Goal: Transaction & Acquisition: Purchase product/service

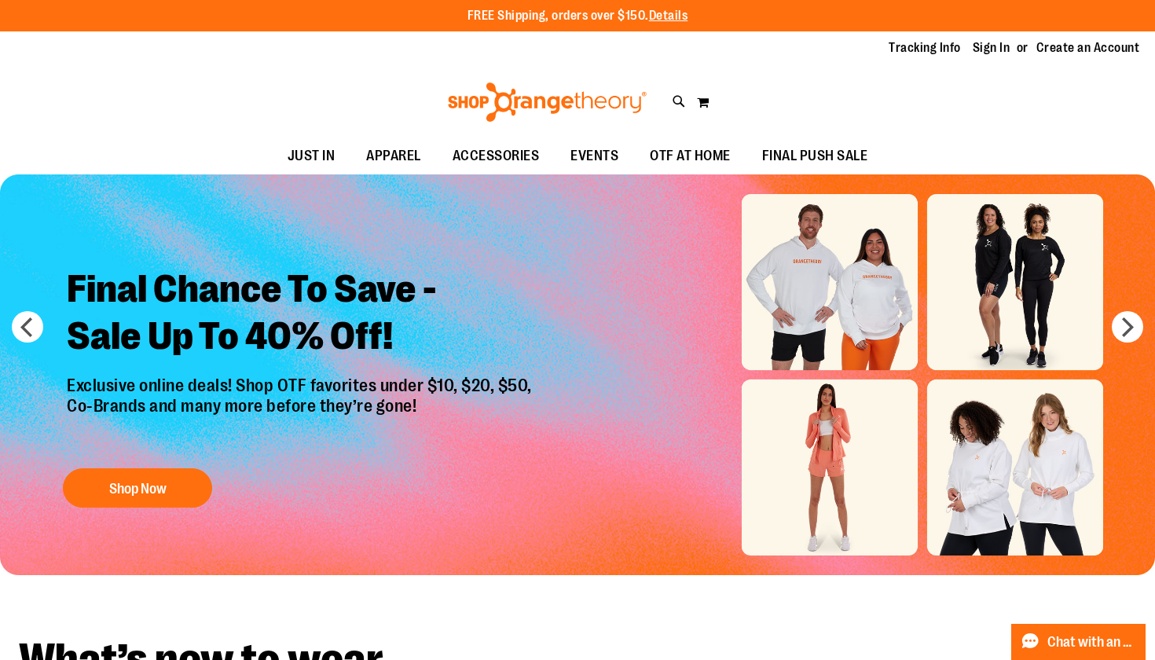
click at [983, 38] on div "Tracking Info Sign In Return to Procurement Create an Account" at bounding box center [577, 48] width 1155 height 34
click at [983, 45] on link "Sign In" at bounding box center [992, 47] width 38 height 17
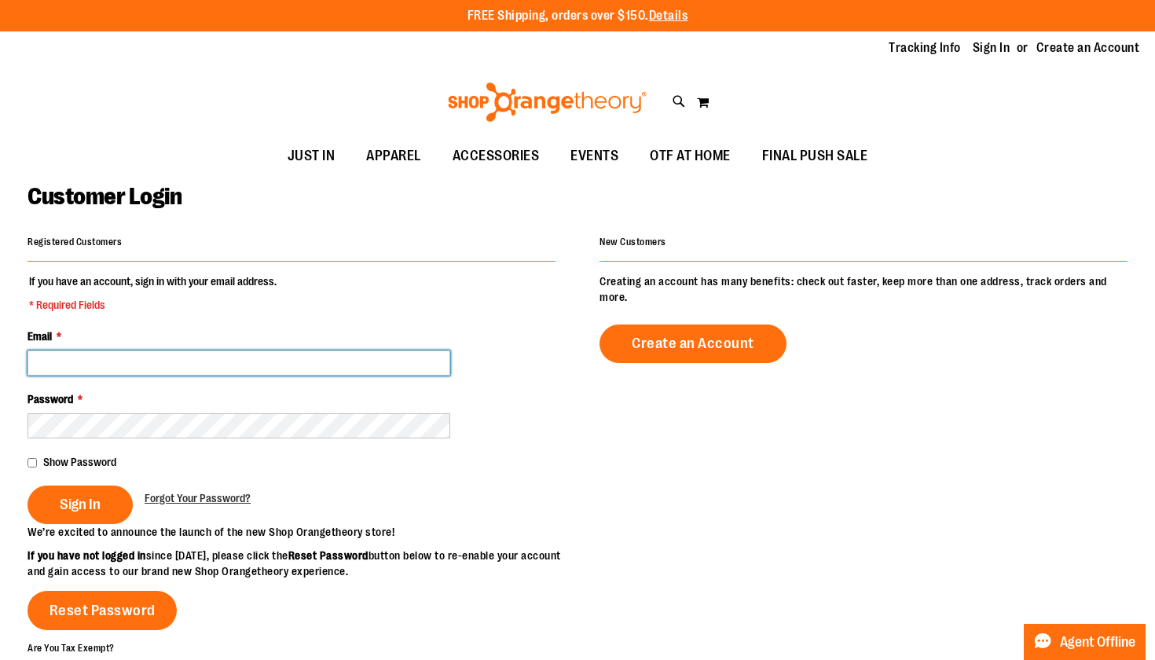
type input "**********"
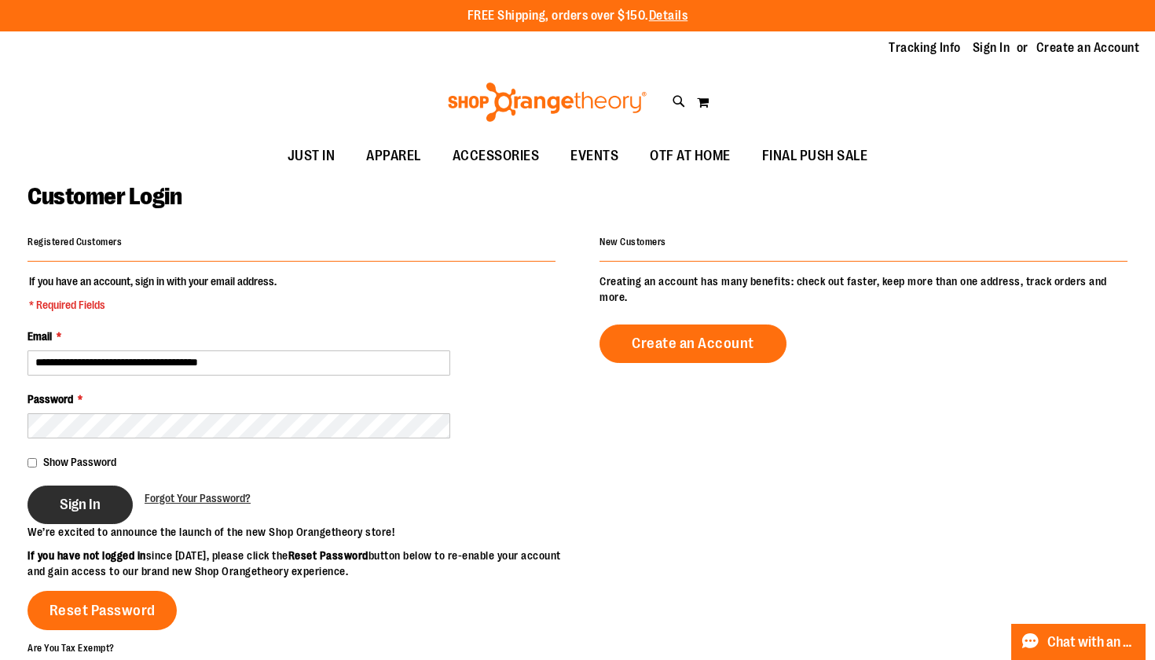
click at [71, 489] on button "Sign In" at bounding box center [79, 504] width 105 height 38
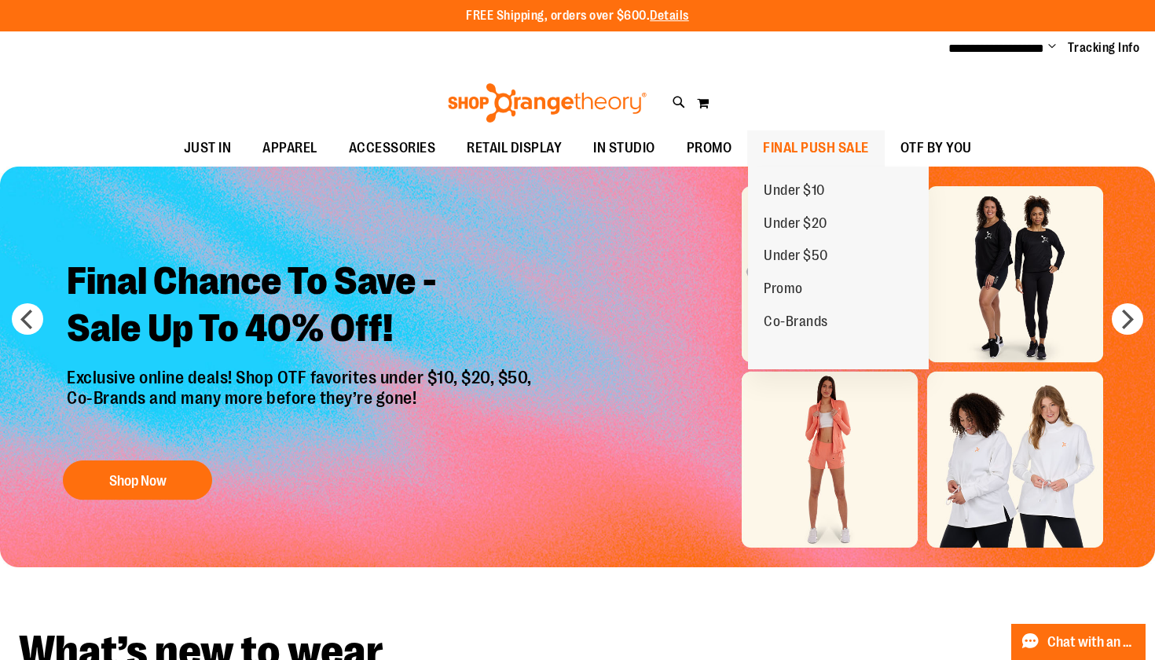
click at [797, 147] on span "FINAL PUSH SALE" at bounding box center [816, 147] width 106 height 35
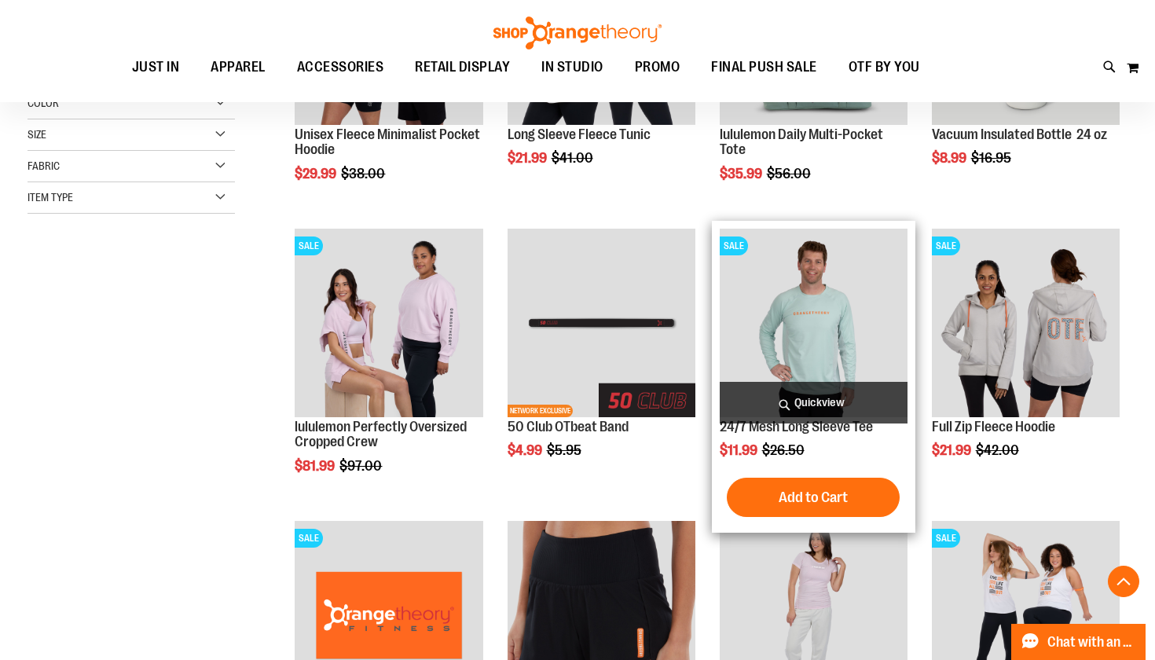
scroll to position [380, 0]
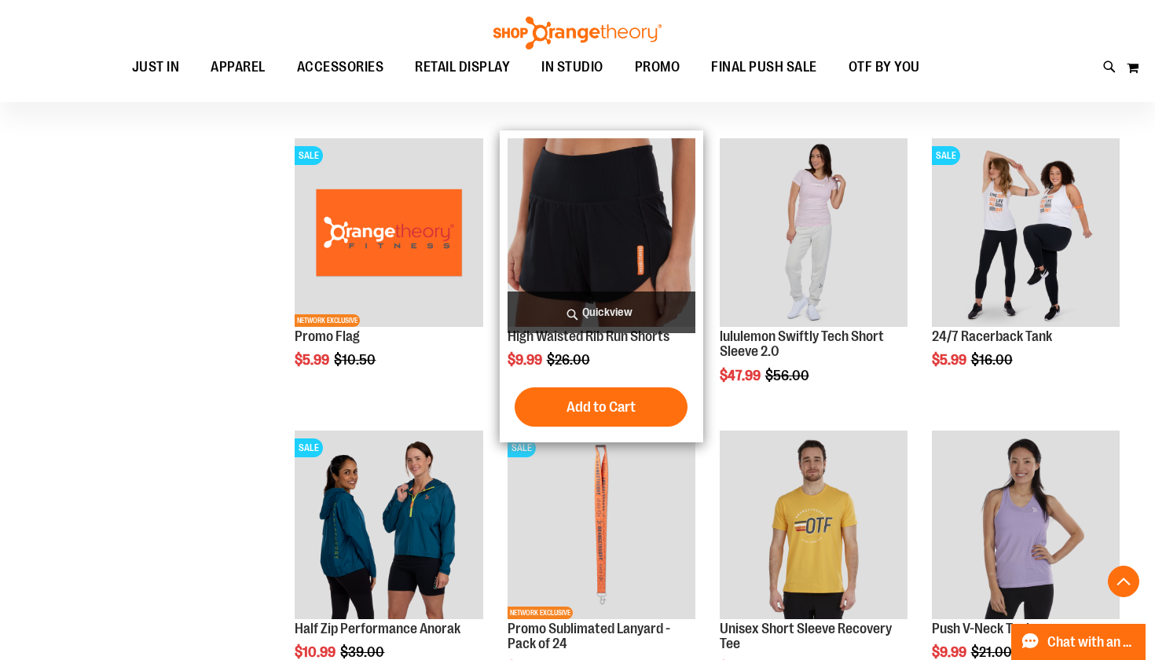
scroll to position [869, 0]
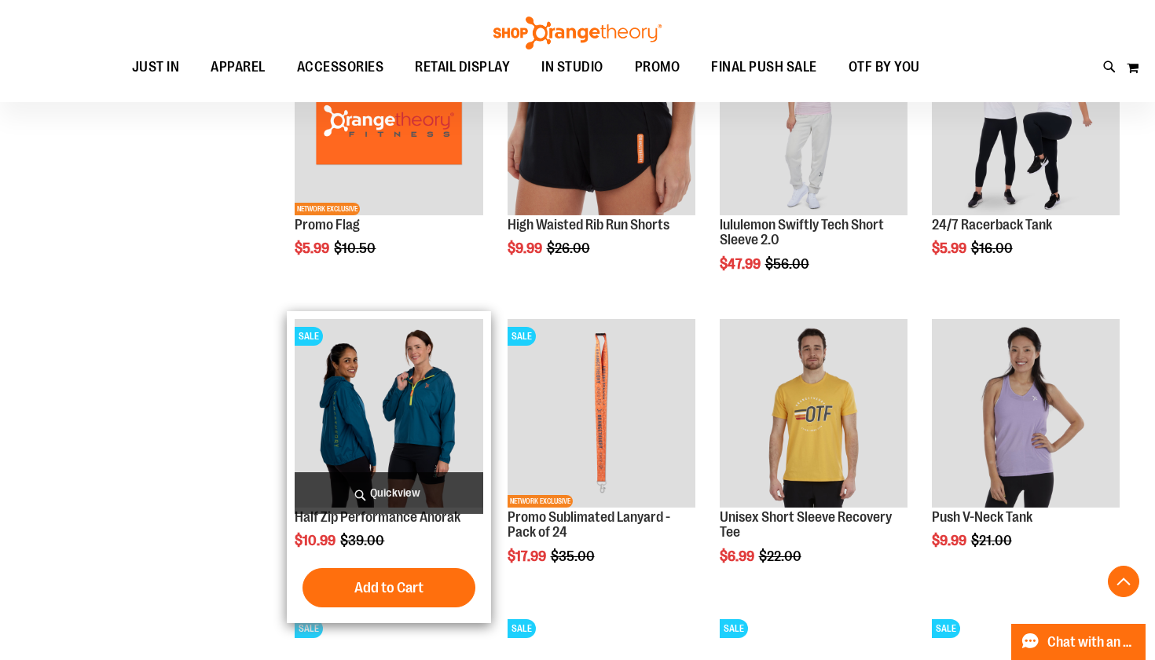
click at [399, 383] on img "product" at bounding box center [389, 413] width 188 height 188
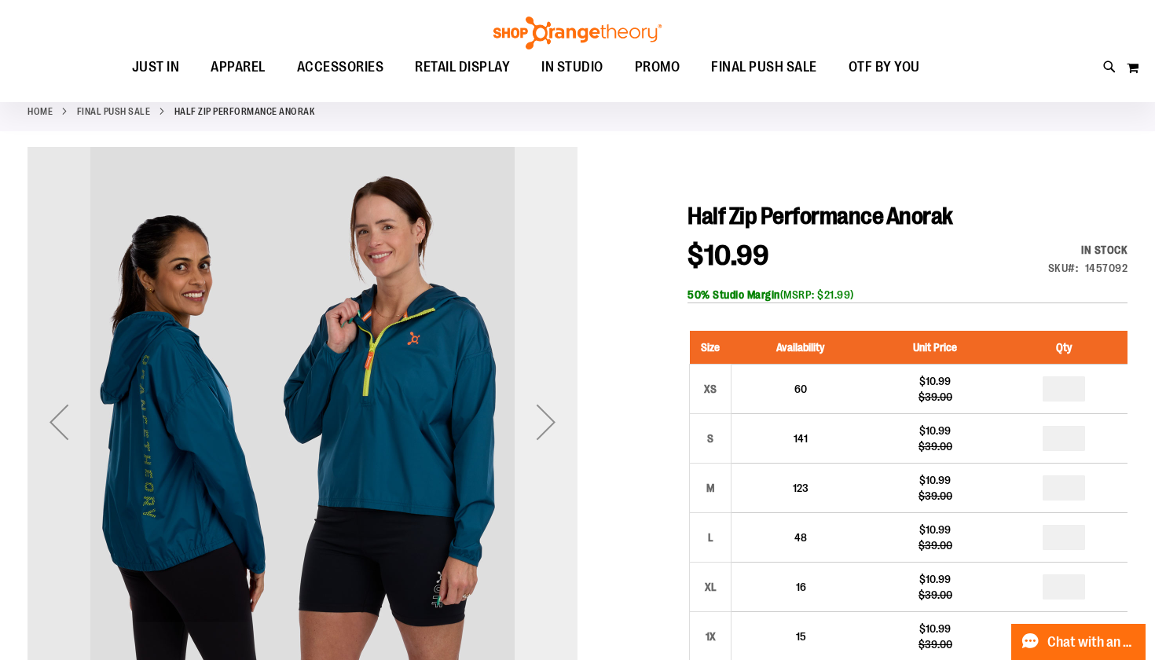
scroll to position [73, 0]
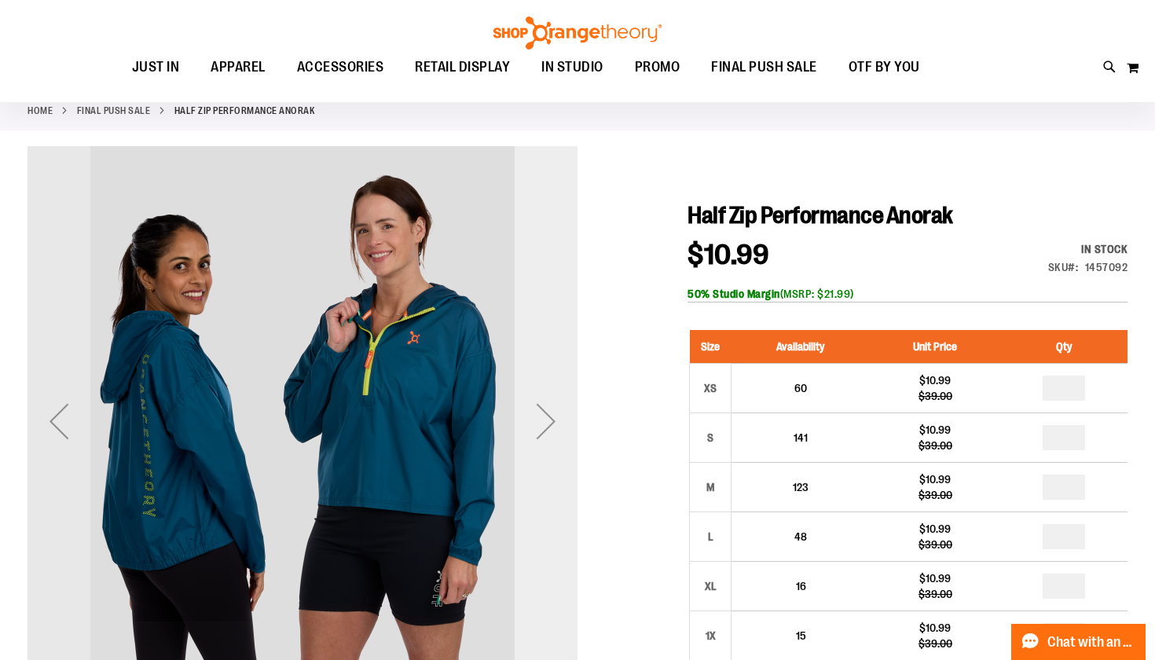
click at [540, 414] on div "Next" at bounding box center [546, 421] width 63 height 63
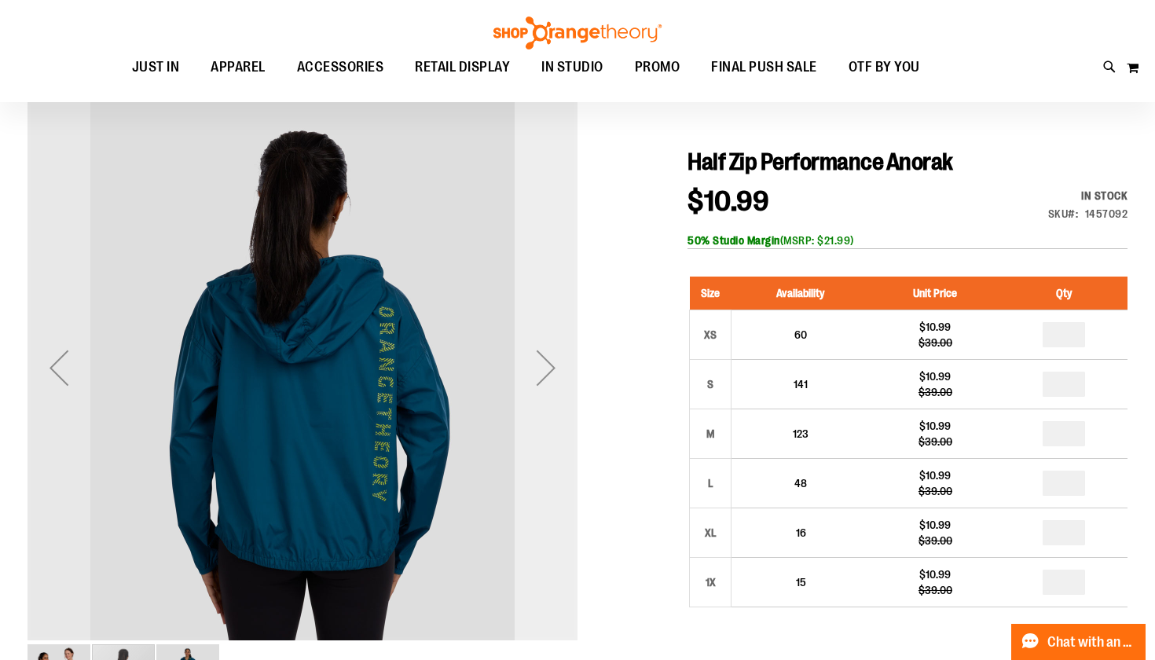
scroll to position [128, 0]
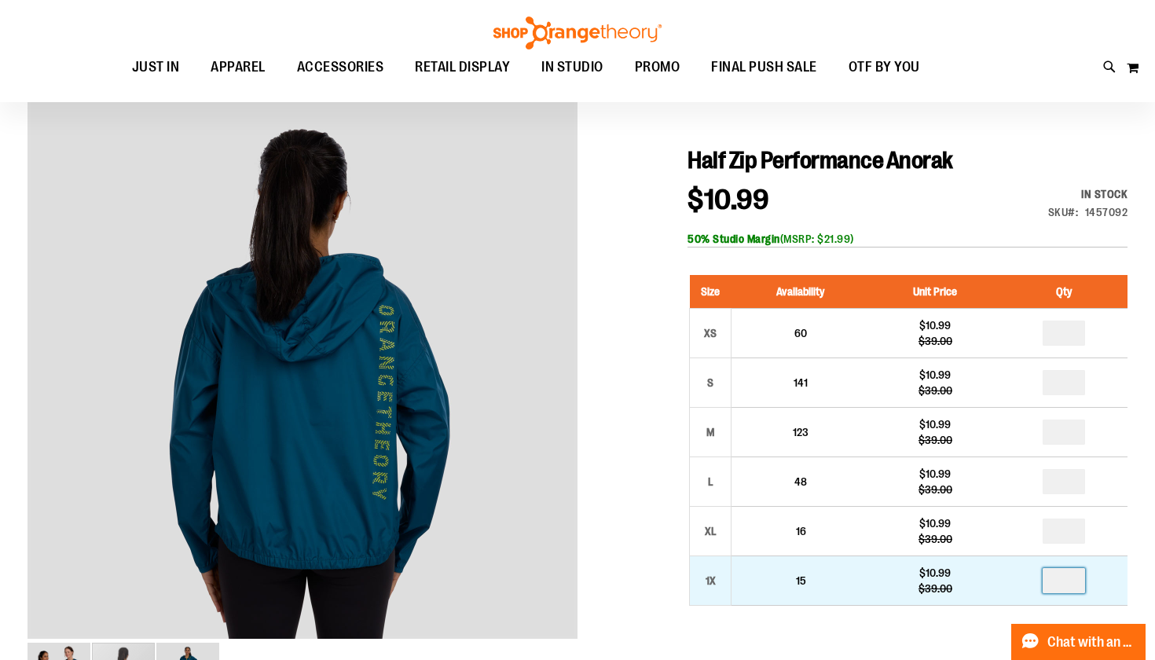
drag, startPoint x: 1077, startPoint y: 577, endPoint x: 978, endPoint y: 566, distance: 99.6
click at [997, 572] on tr "1X 15 $10.99 $39.00" at bounding box center [909, 580] width 438 height 49
type input "*"
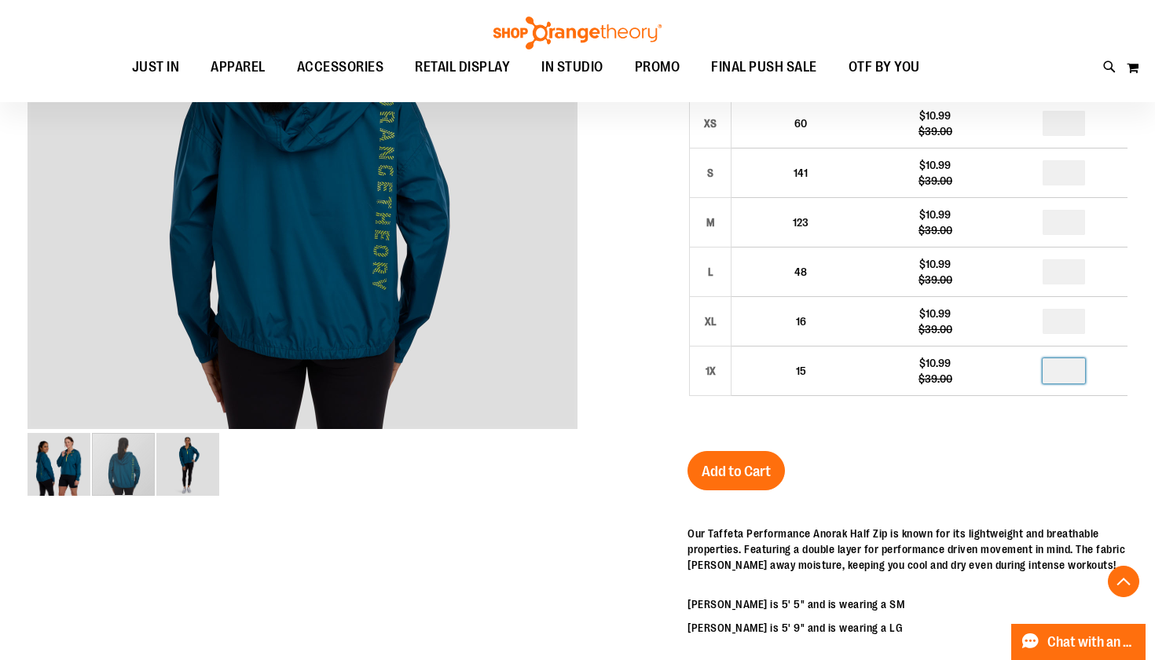
scroll to position [342, 0]
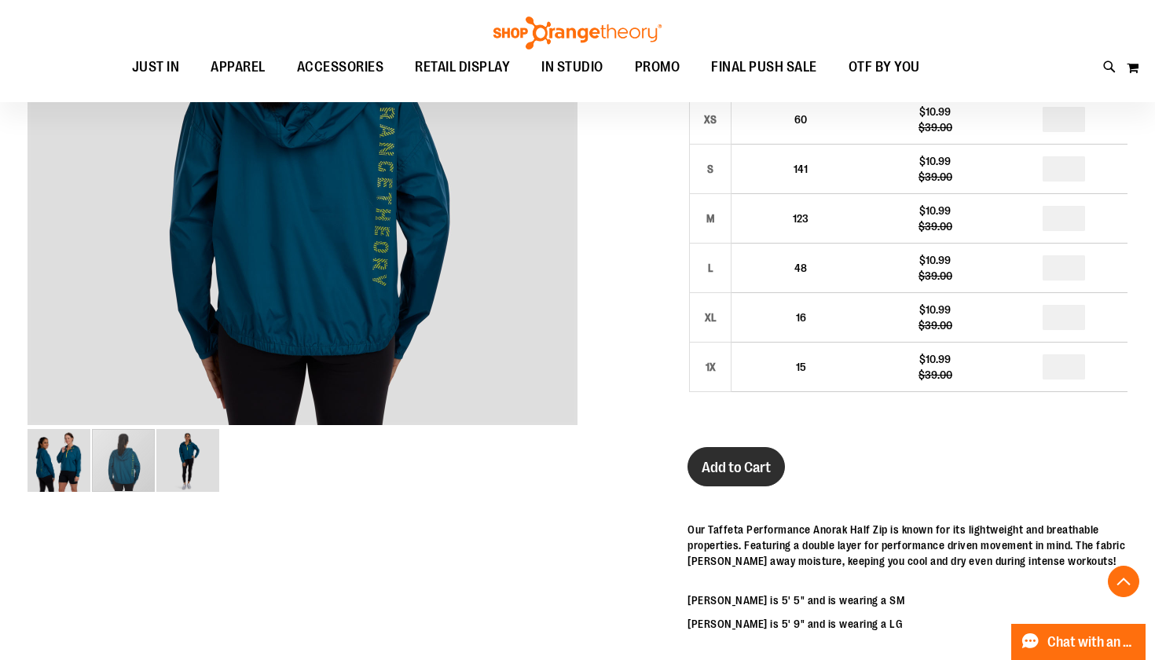
click at [726, 459] on span "Add to Cart" at bounding box center [736, 467] width 69 height 17
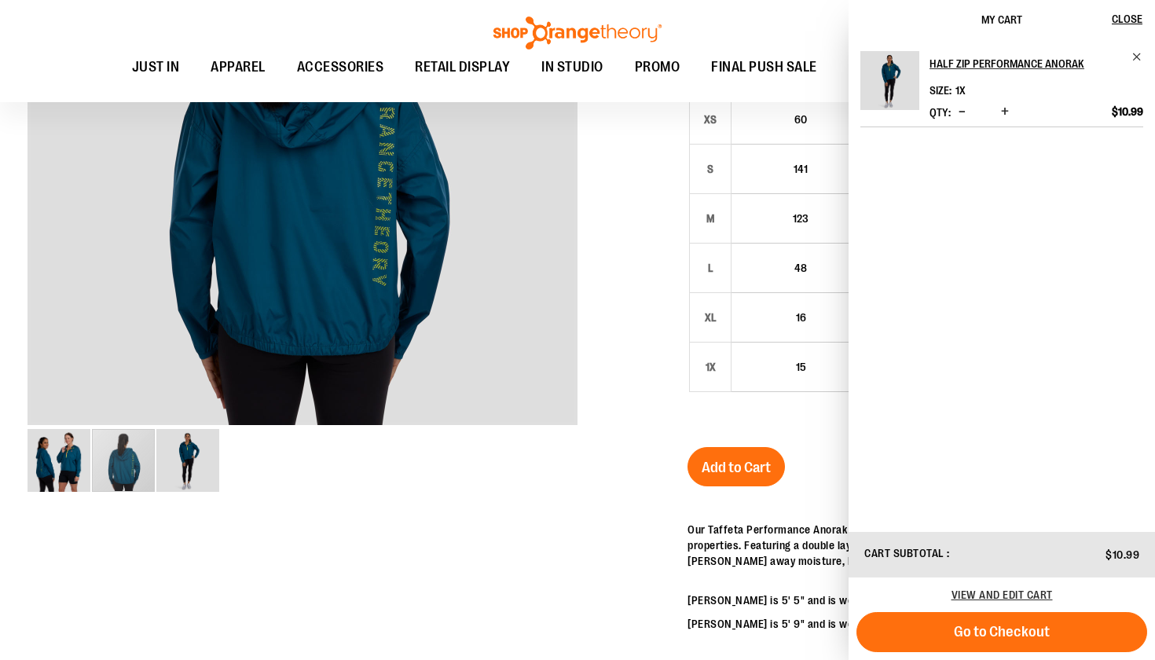
click at [423, 598] on div at bounding box center [577, 403] width 1100 height 1053
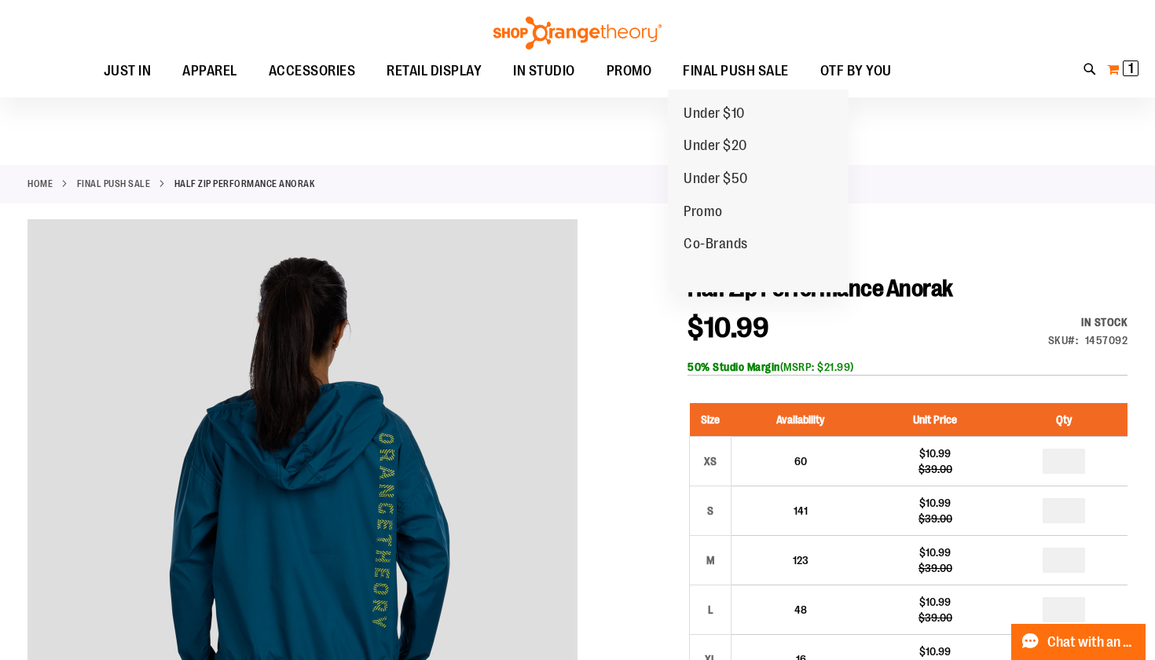
scroll to position [0, 0]
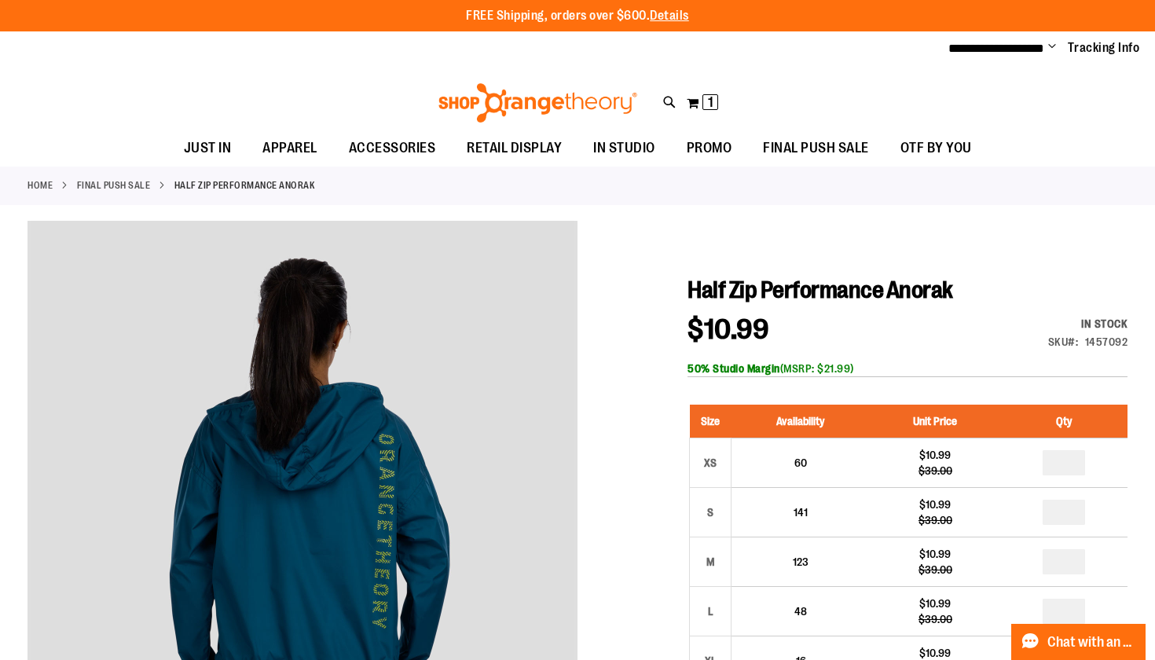
click at [703, 75] on div "Toggle Nav Search Popular Suggestions Advanced Search" at bounding box center [577, 99] width 1155 height 64
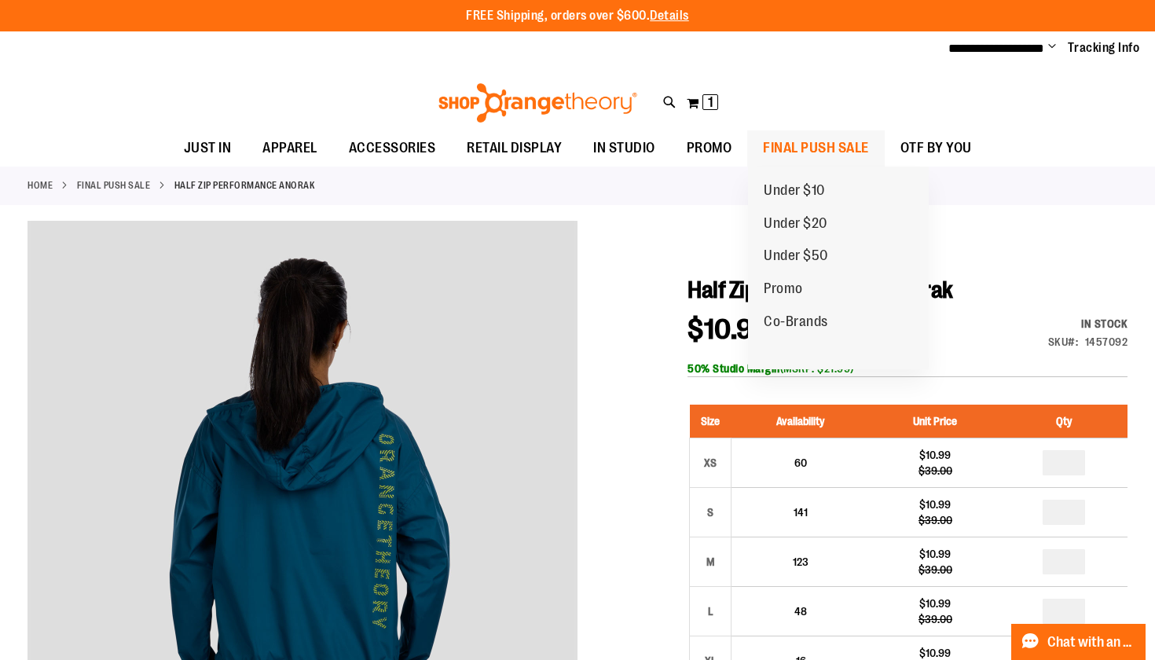
click at [814, 141] on span "FINAL PUSH SALE" at bounding box center [816, 147] width 106 height 35
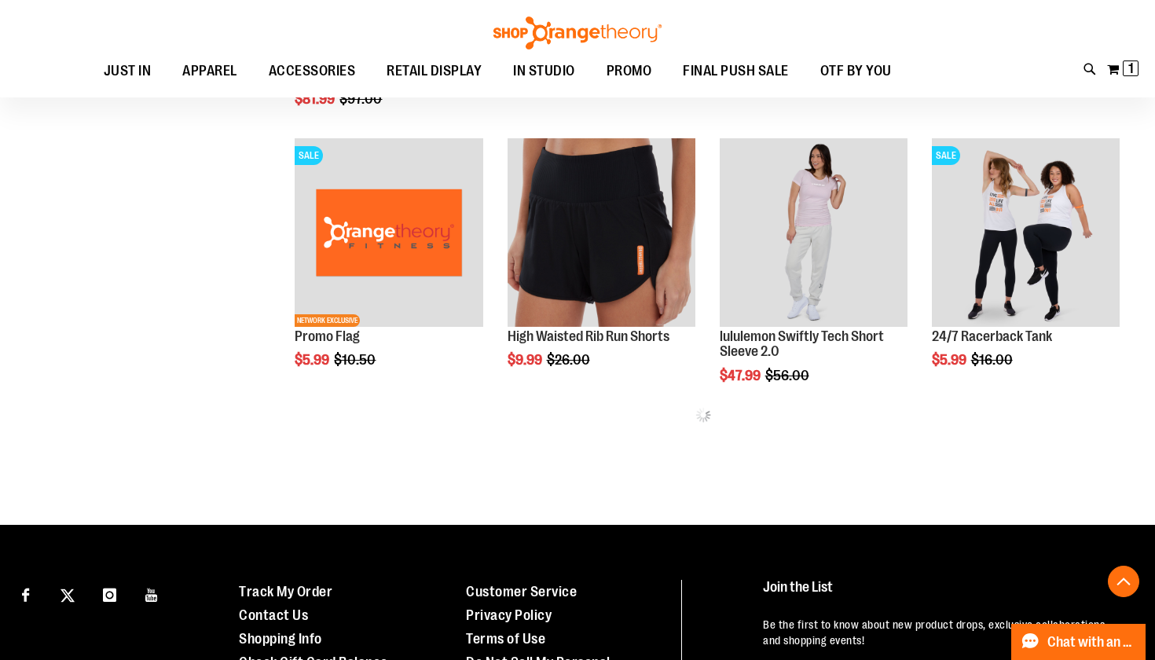
scroll to position [766, 0]
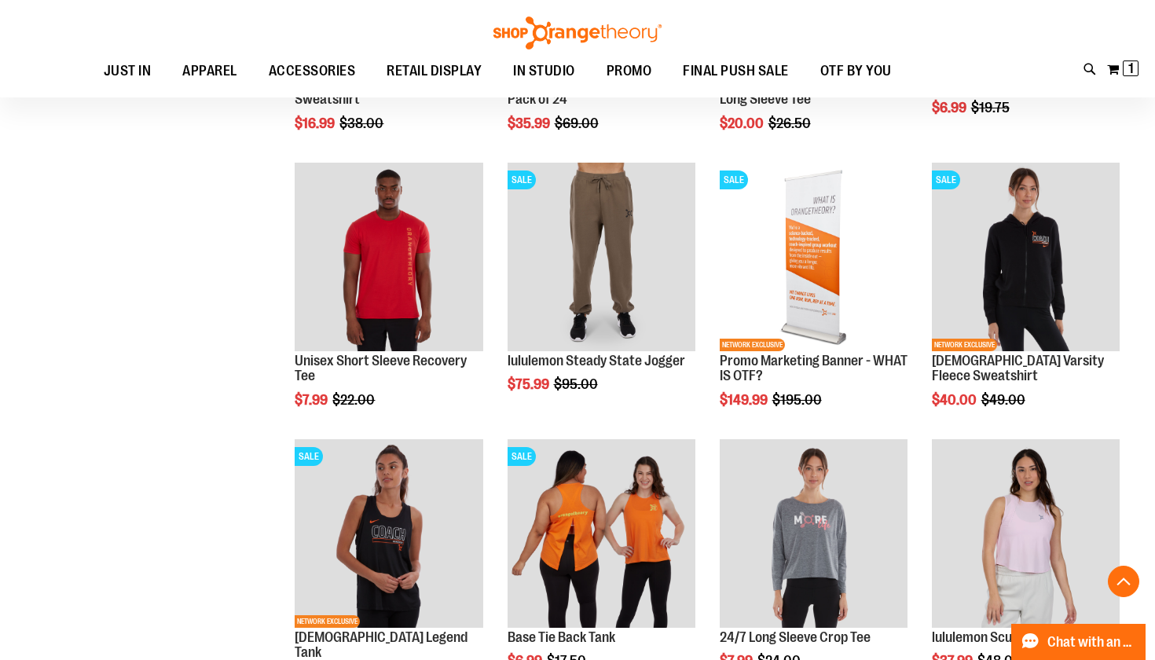
scroll to position [2257, 0]
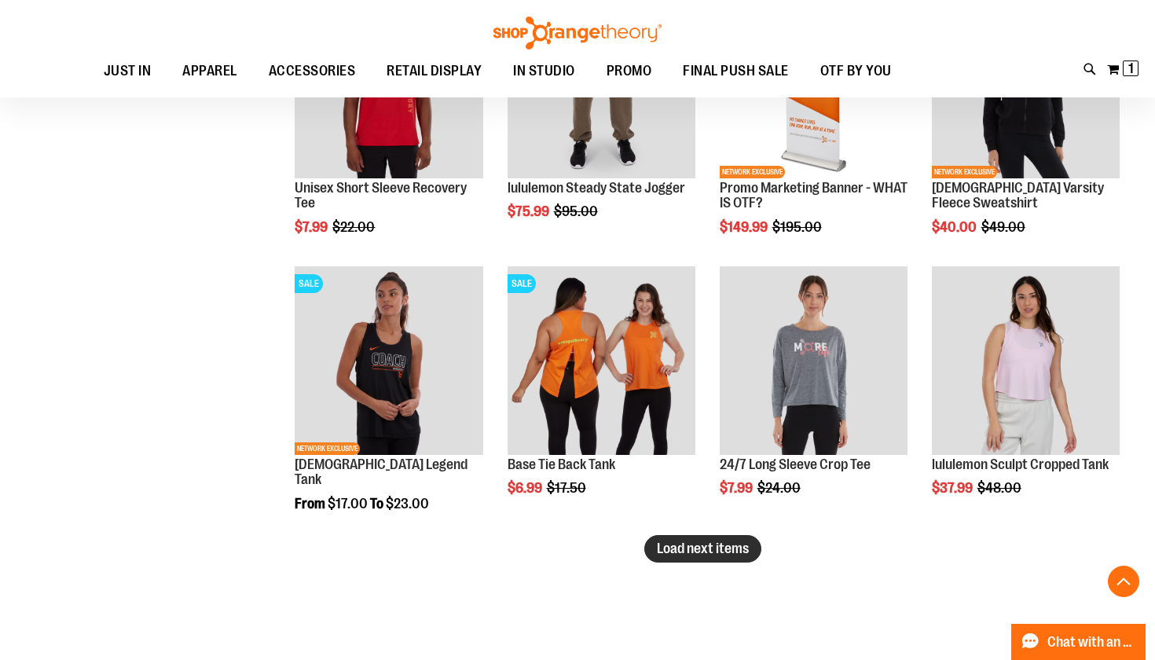
click at [730, 541] on span "Load next items" at bounding box center [703, 548] width 92 height 16
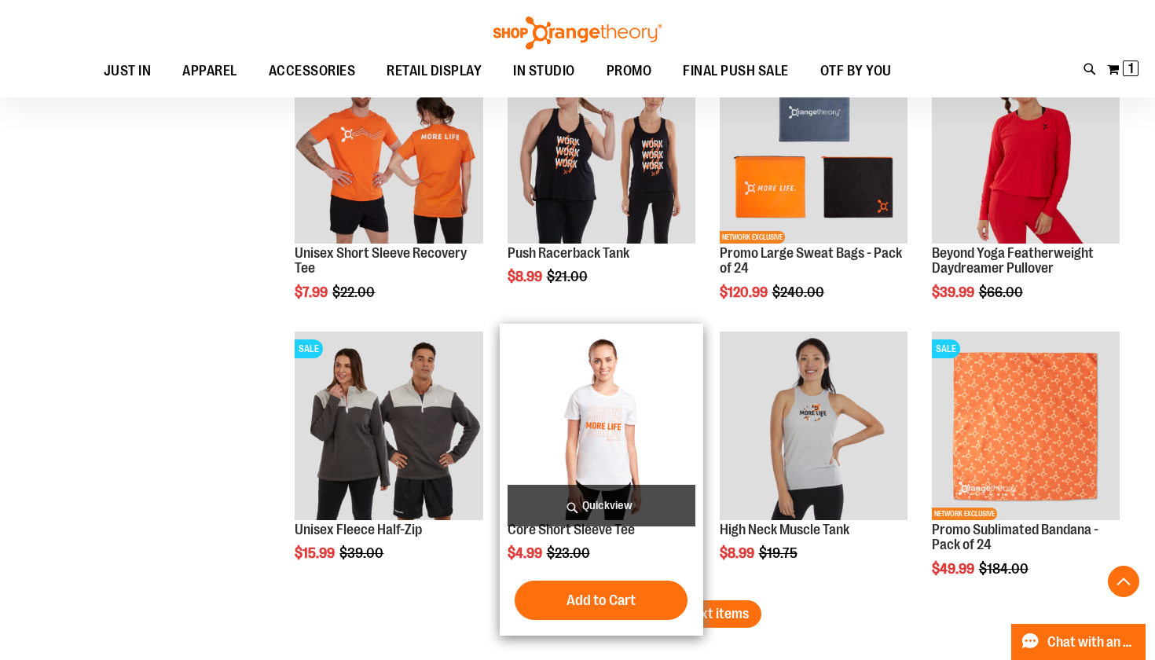
scroll to position [3214, 0]
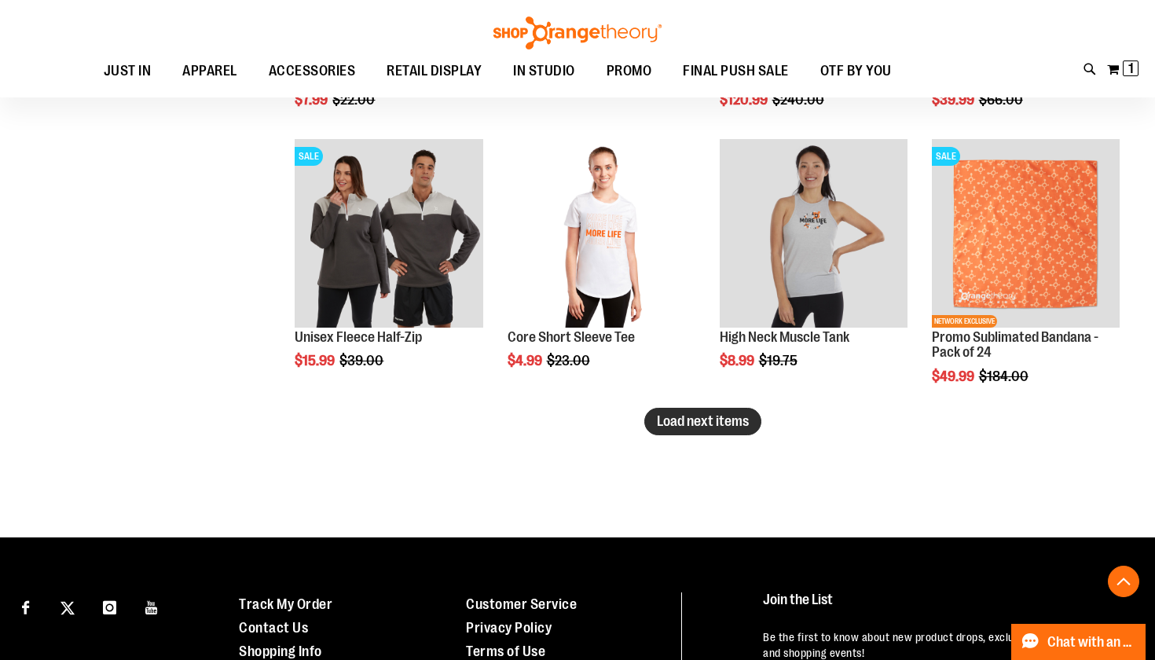
click at [725, 422] on span "Load next items" at bounding box center [703, 421] width 92 height 16
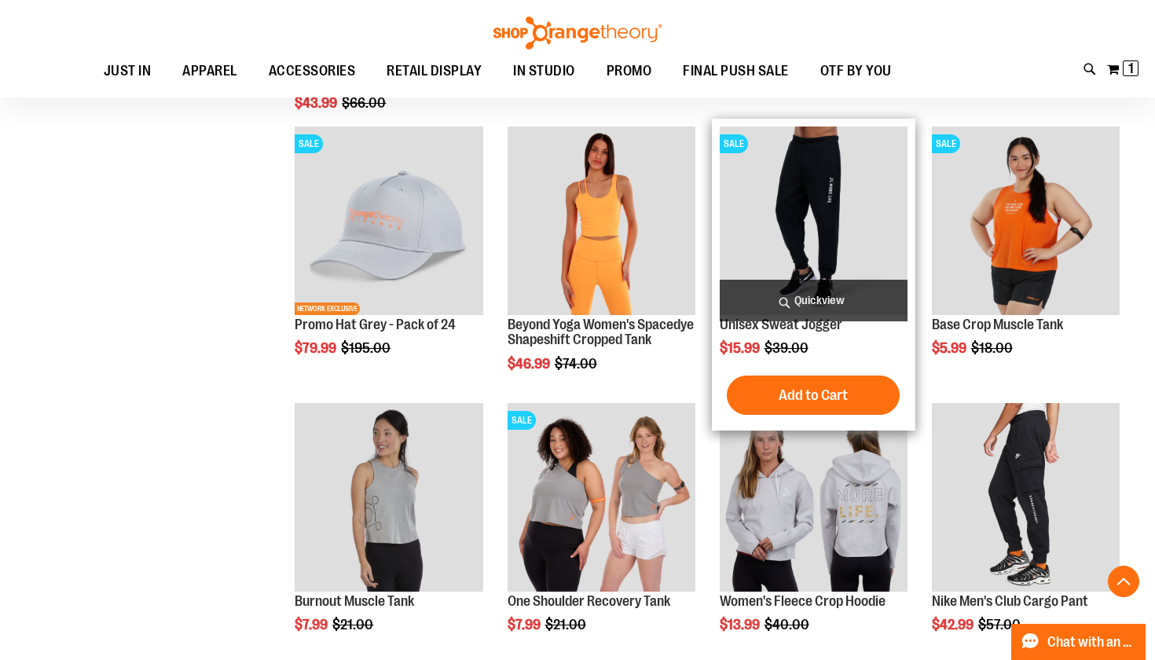
scroll to position [3945, 0]
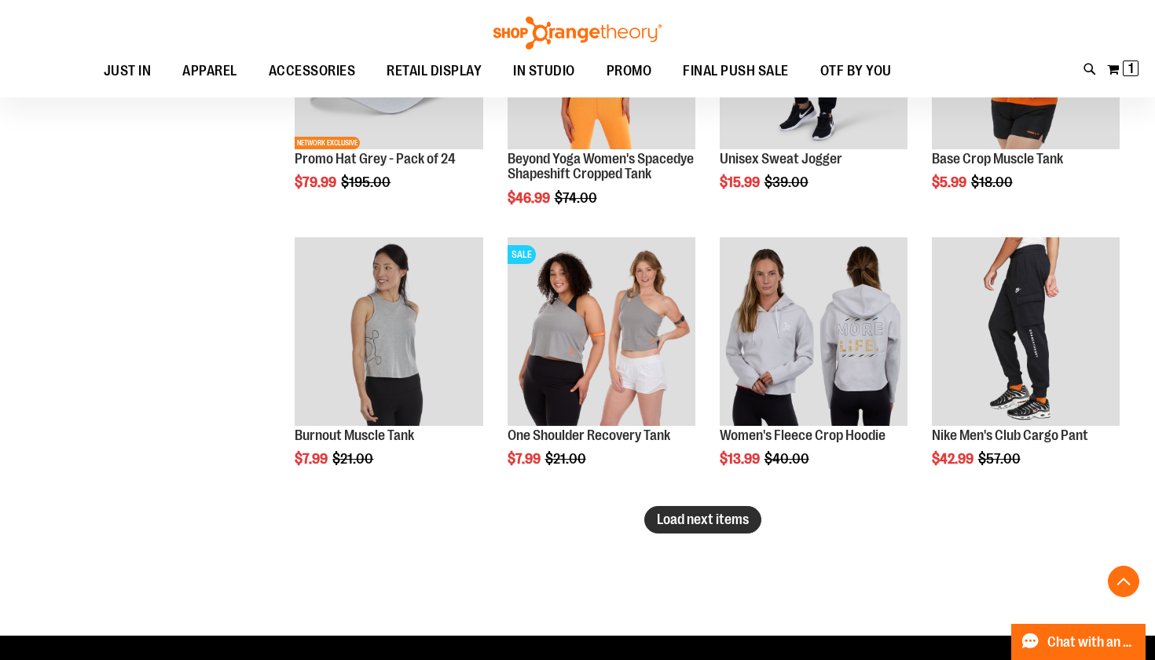
click at [739, 524] on span "Load next items" at bounding box center [703, 519] width 92 height 16
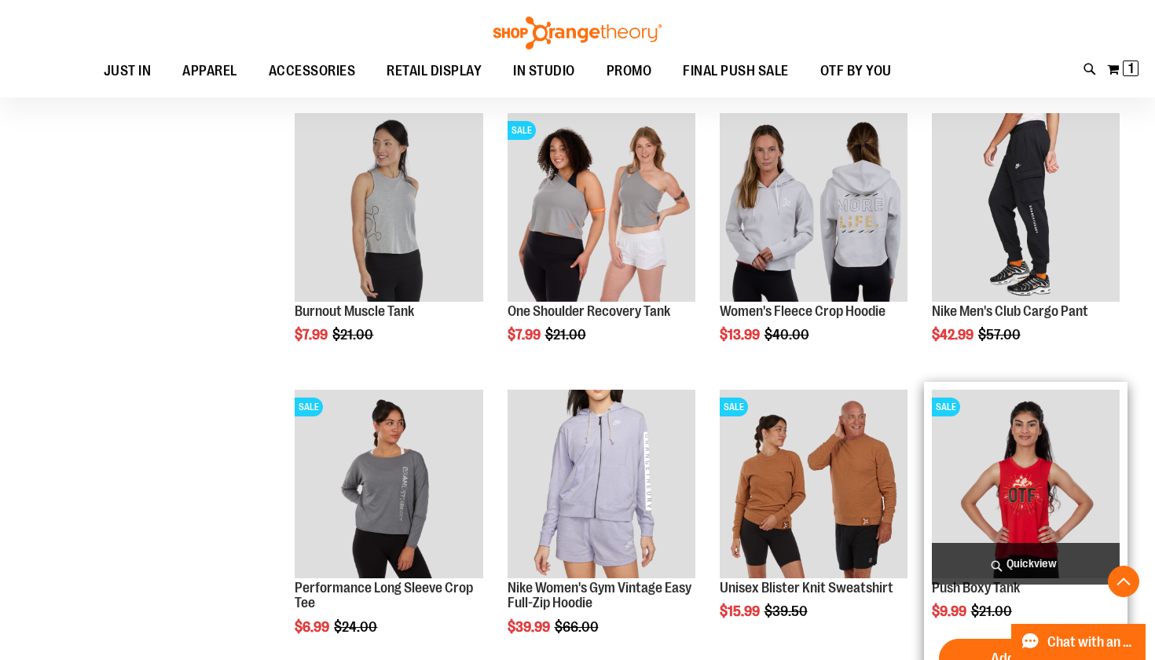
scroll to position [4068, 0]
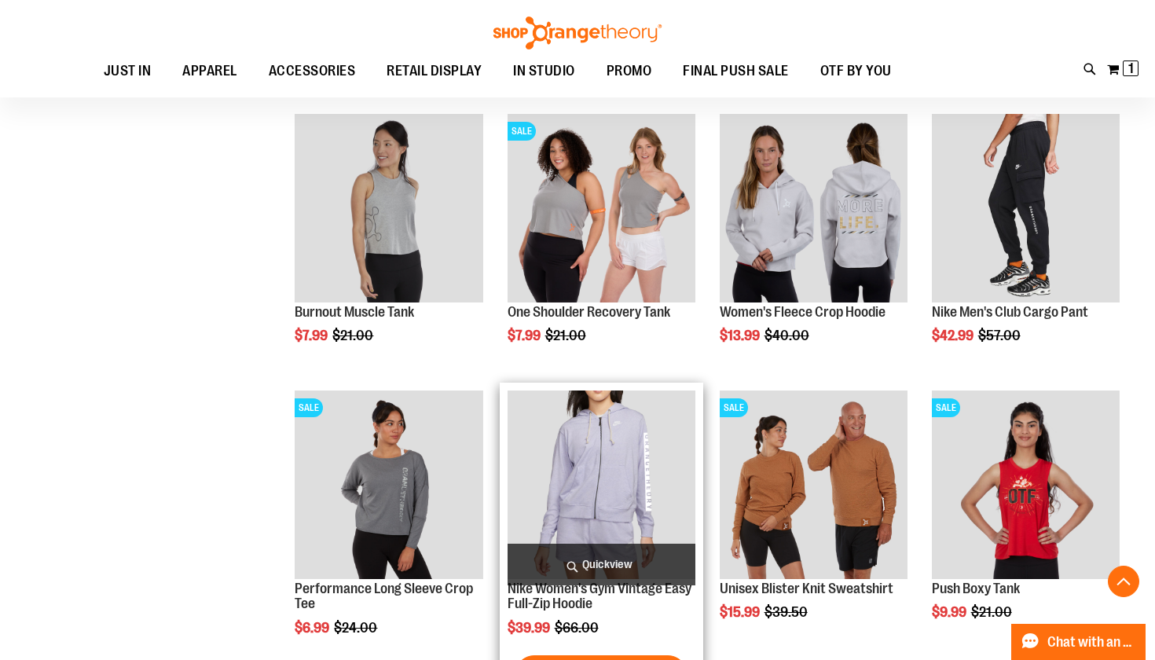
click at [555, 416] on img "product" at bounding box center [601, 484] width 188 height 188
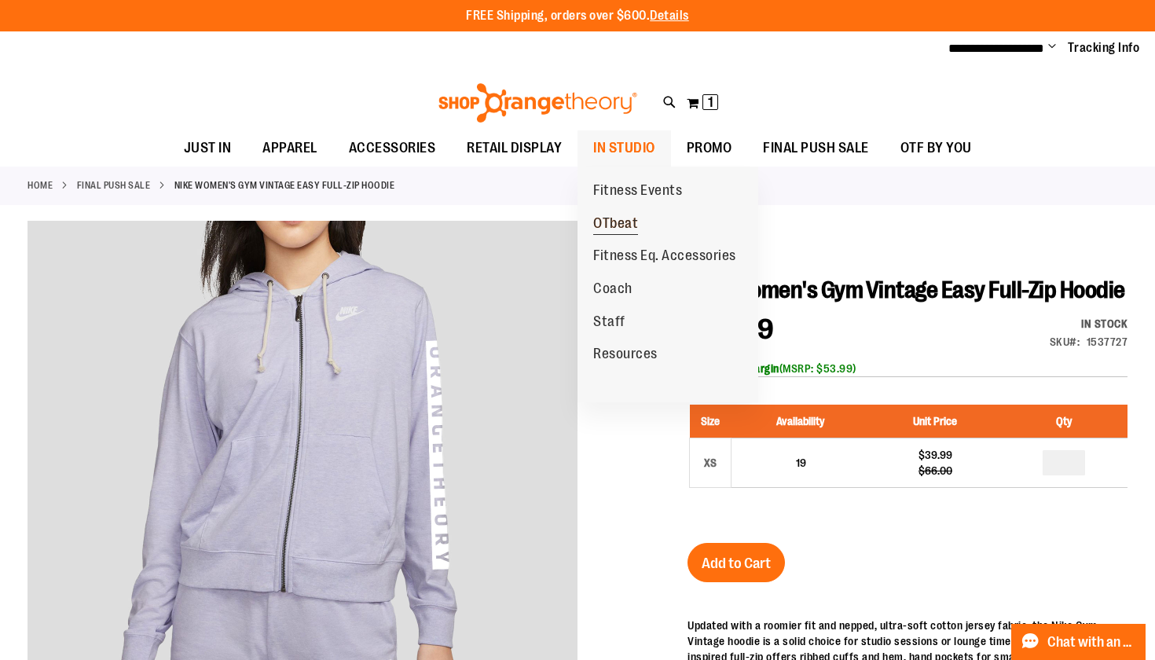
click at [617, 219] on span "OTbeat" at bounding box center [615, 225] width 45 height 20
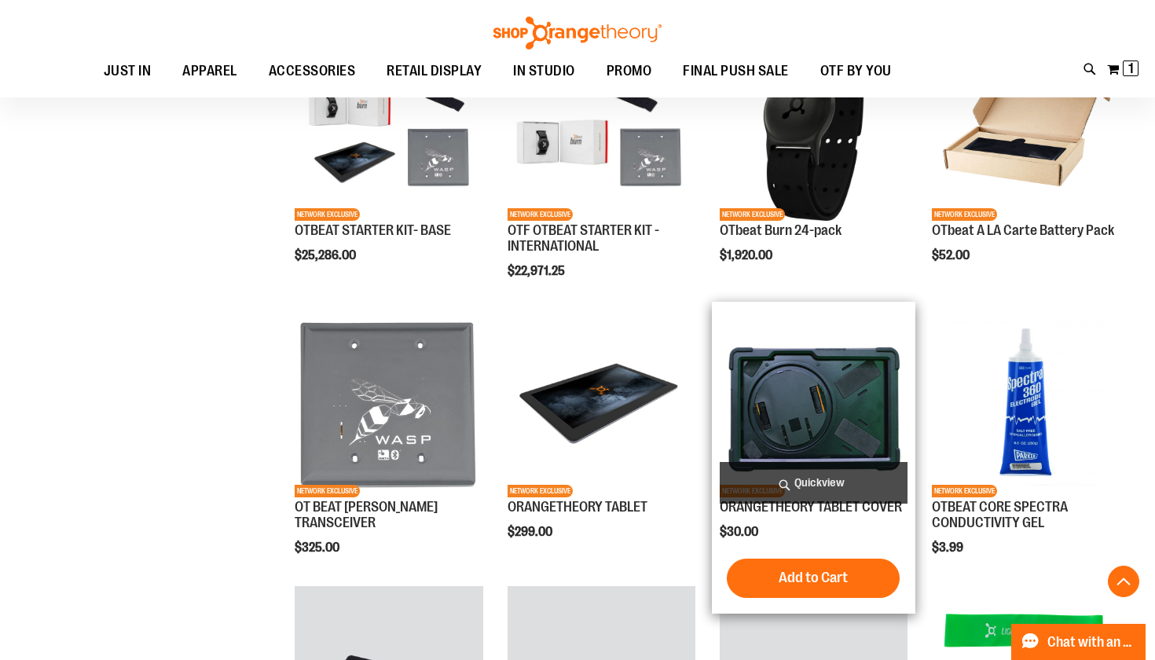
scroll to position [539, 0]
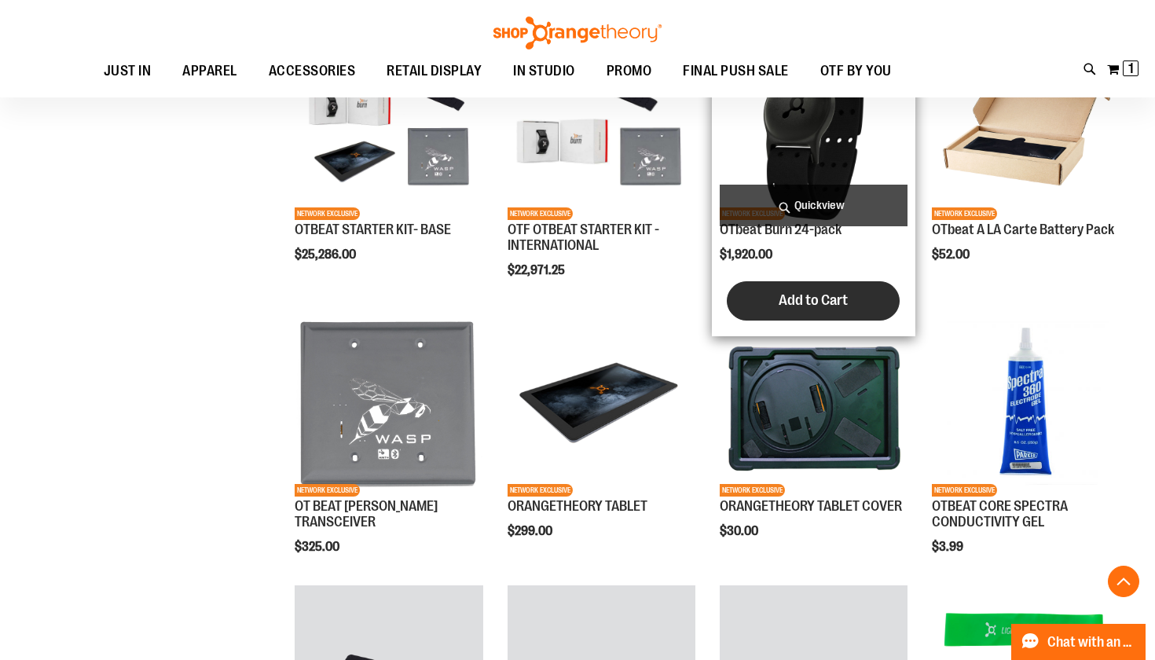
click at [771, 293] on button "Add to Cart" at bounding box center [813, 300] width 173 height 39
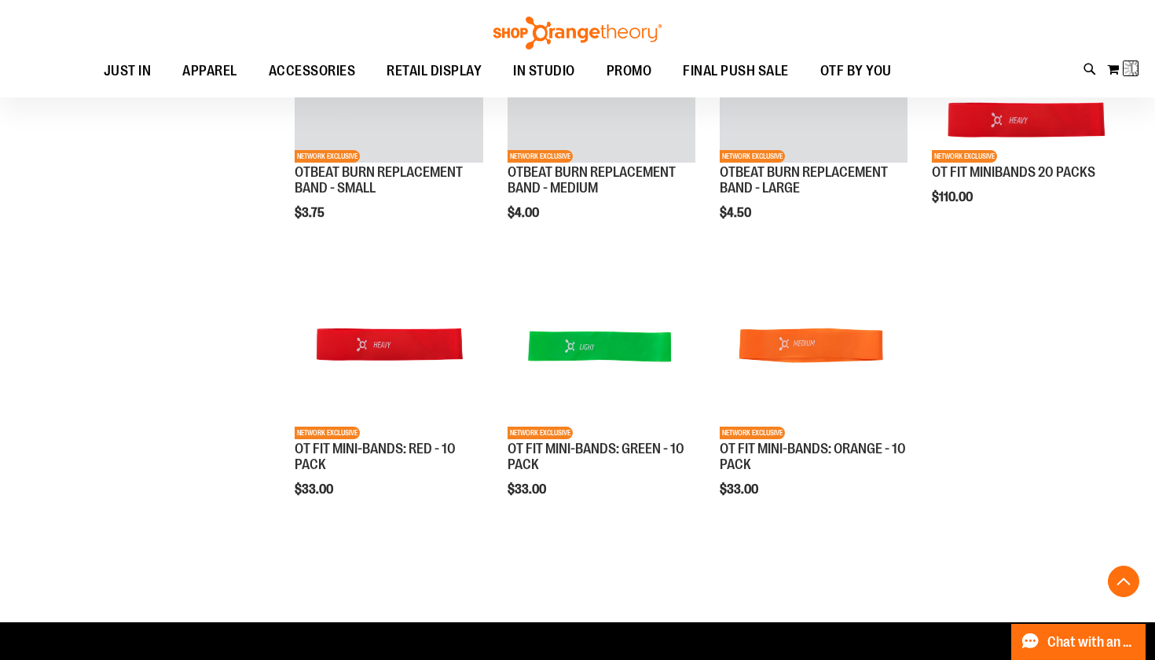
scroll to position [1053, 0]
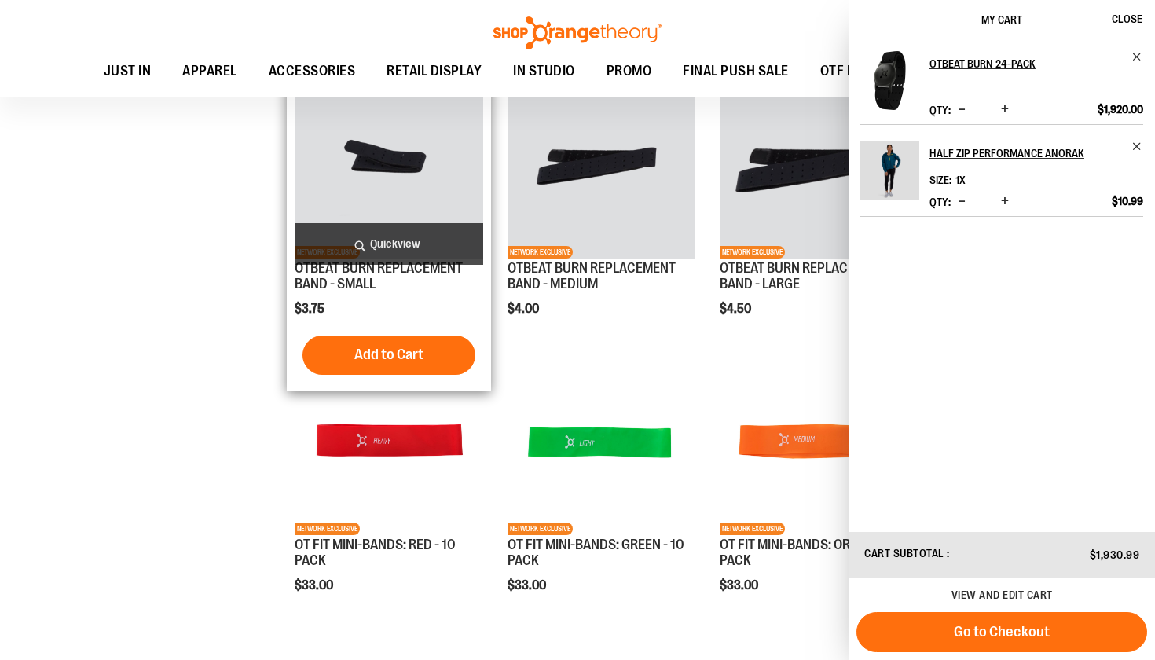
click at [430, 164] on img "product" at bounding box center [389, 165] width 188 height 188
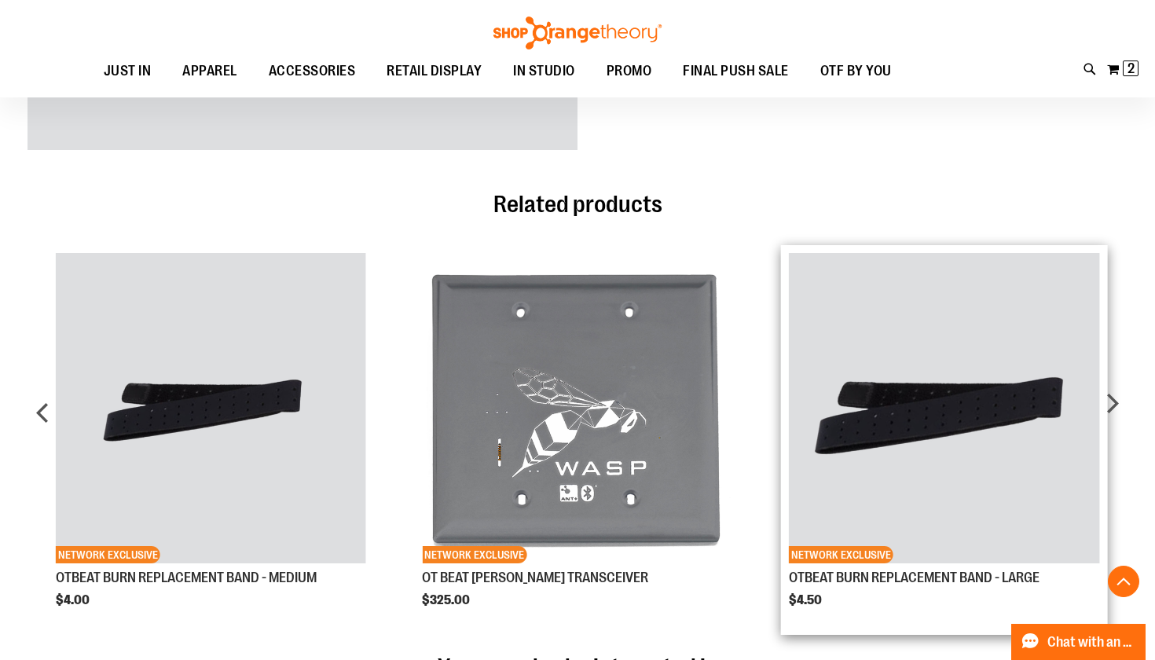
scroll to position [589, 0]
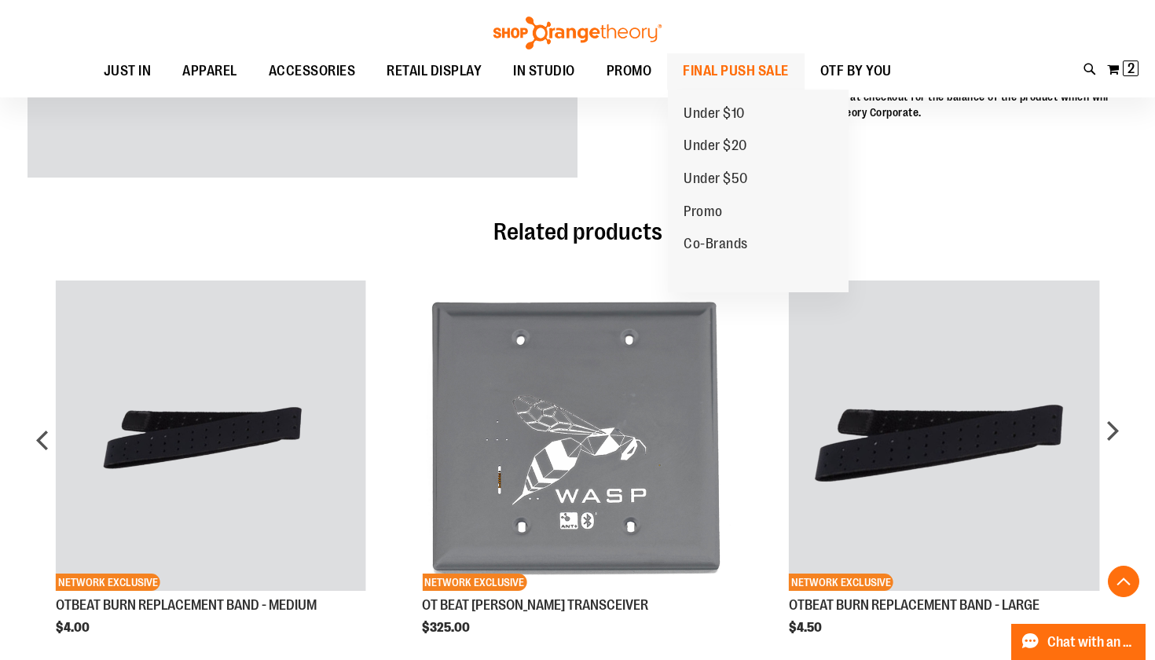
click at [727, 73] on span "FINAL PUSH SALE" at bounding box center [736, 70] width 106 height 35
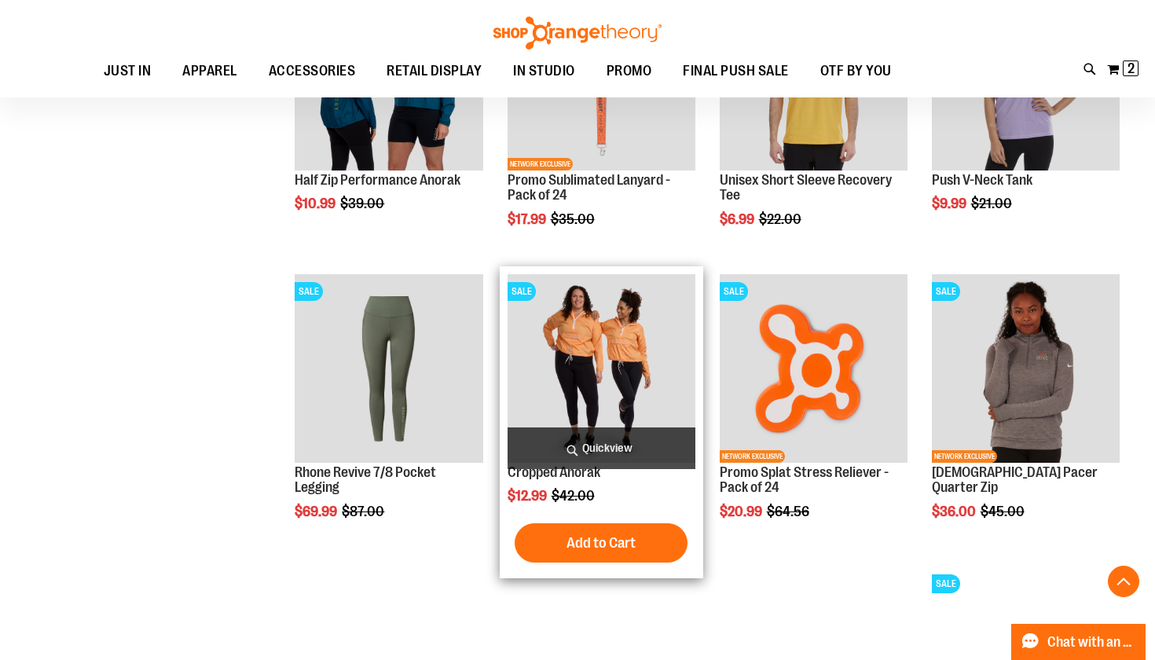
scroll to position [1214, 0]
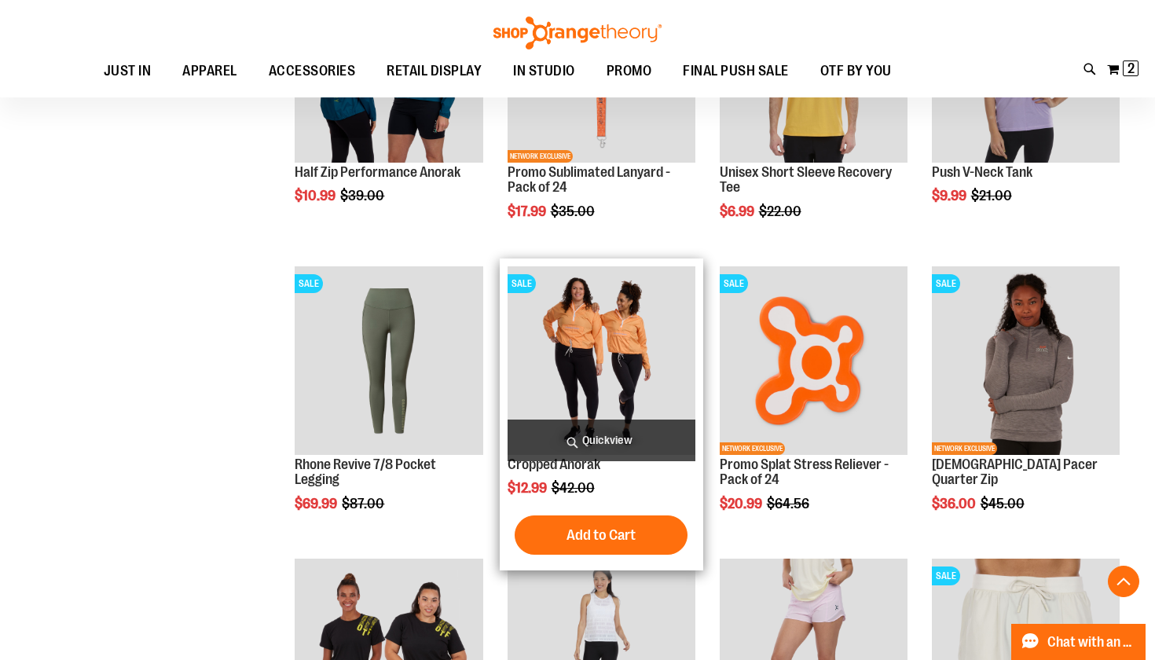
click at [650, 319] on img "product" at bounding box center [601, 360] width 188 height 188
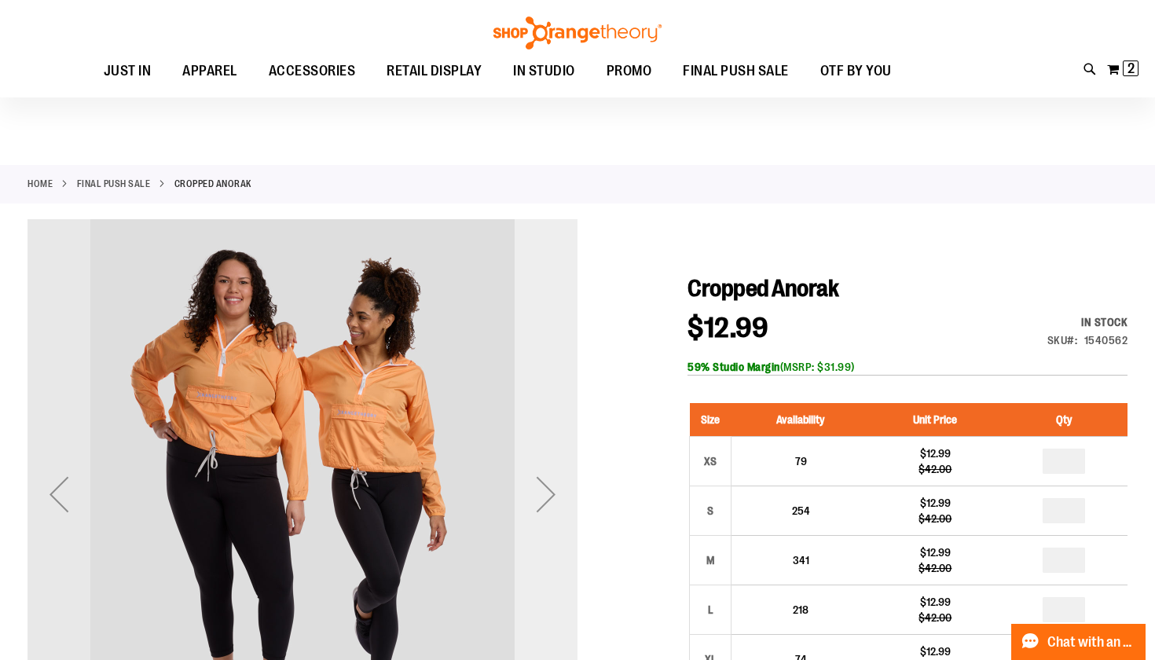
scroll to position [207, 0]
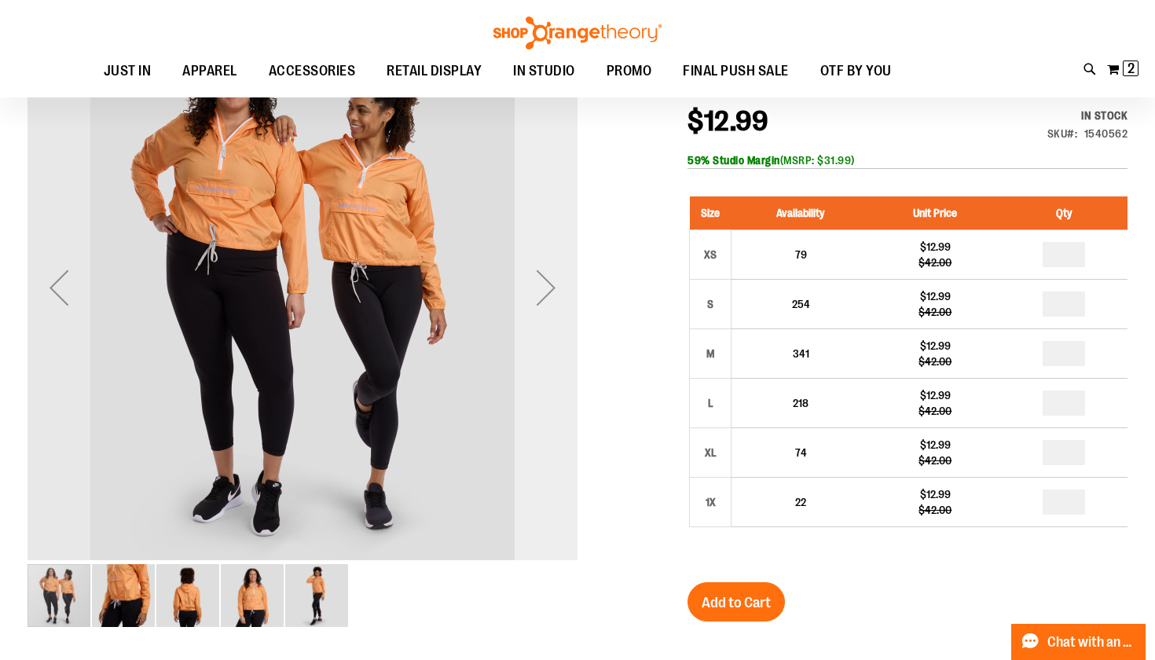
click at [531, 294] on div "Next" at bounding box center [546, 287] width 63 height 63
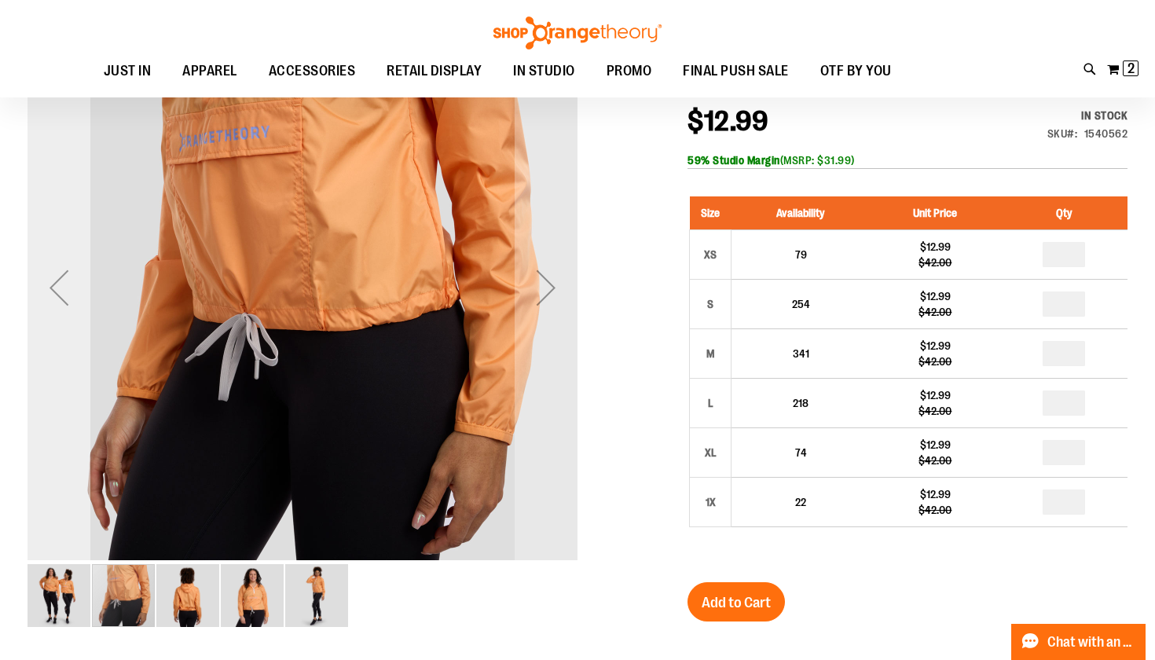
click at [67, 292] on div "Previous" at bounding box center [58, 287] width 63 height 63
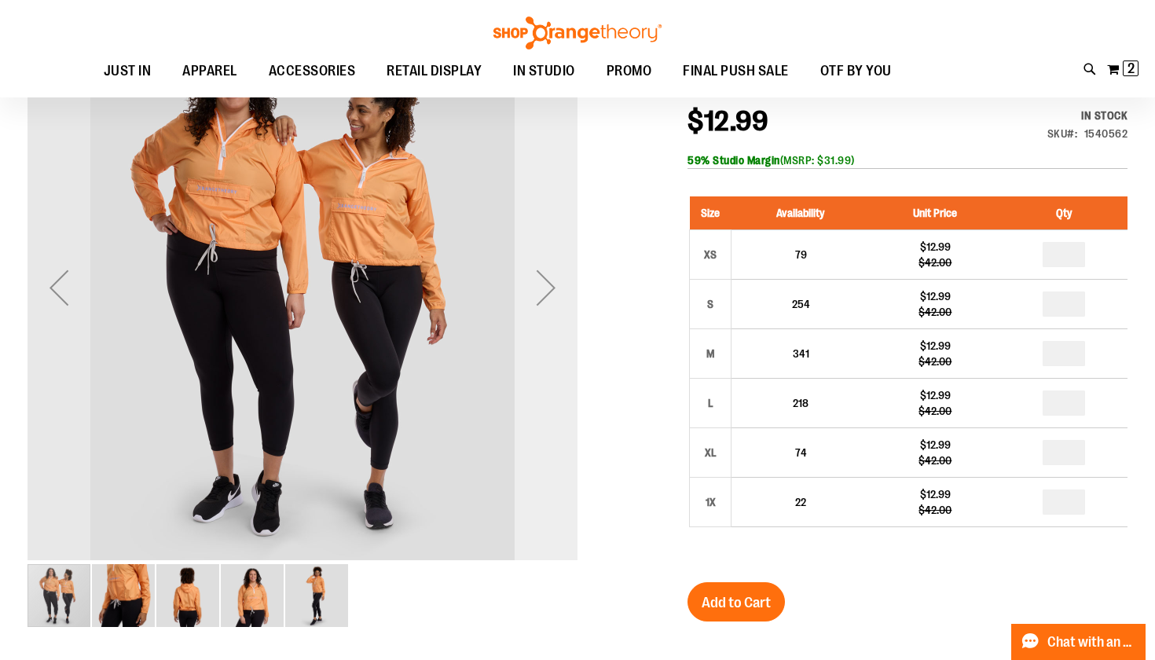
click at [552, 290] on div "Next" at bounding box center [546, 287] width 63 height 63
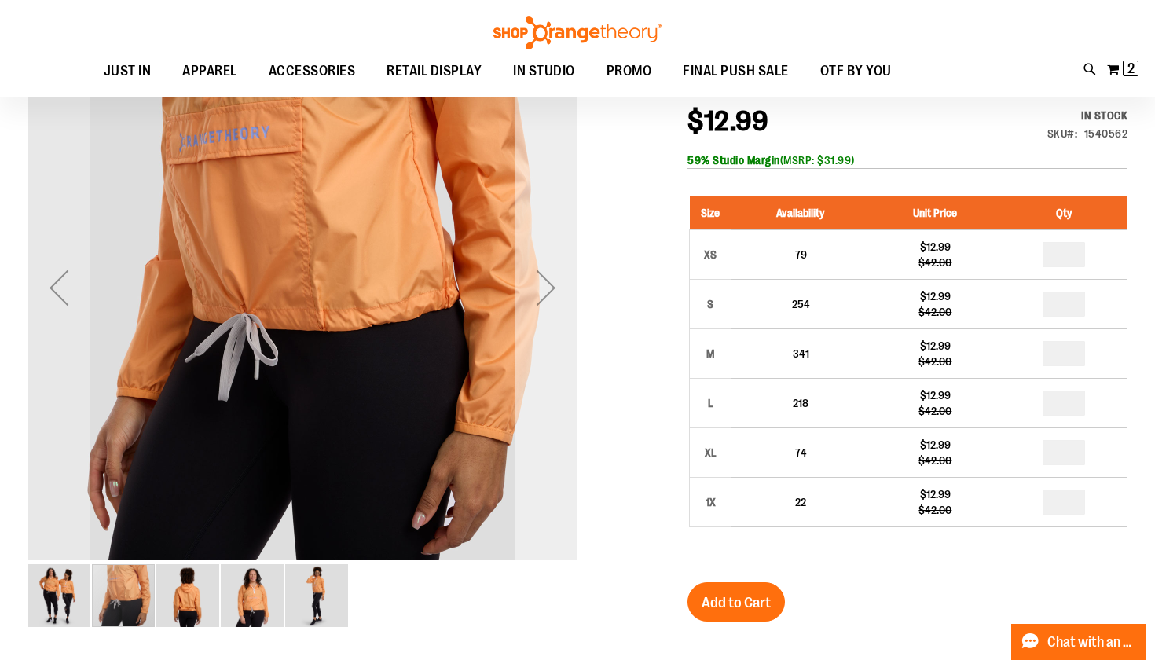
click at [552, 290] on div "Next" at bounding box center [546, 287] width 63 height 63
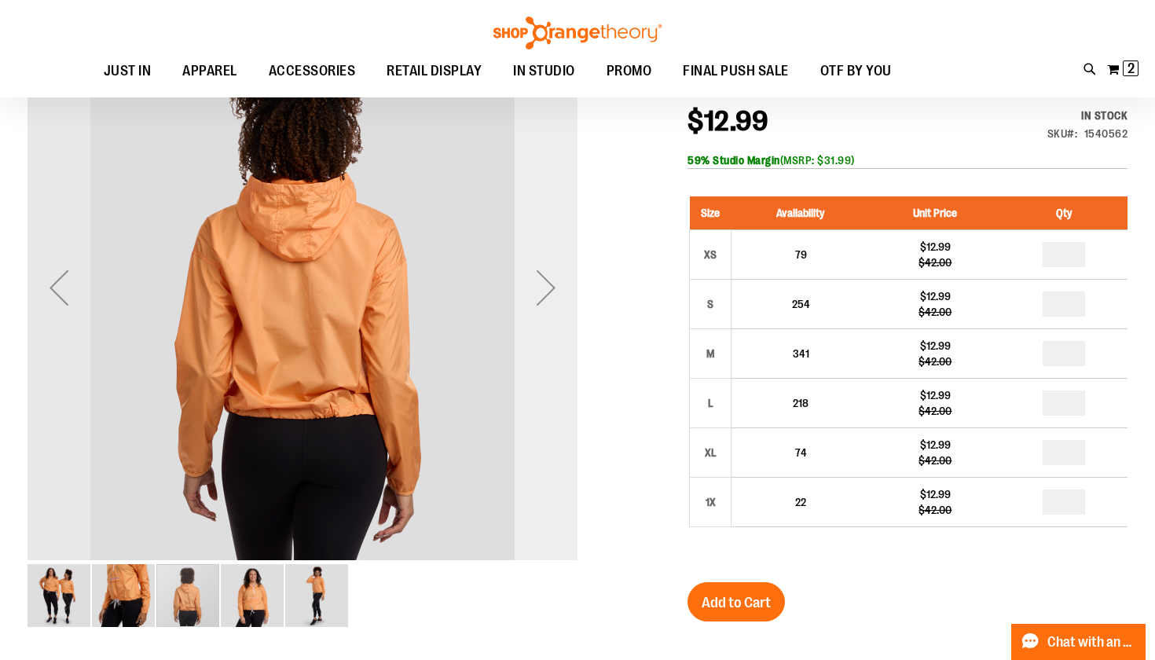
click at [552, 290] on div "Next" at bounding box center [546, 287] width 63 height 63
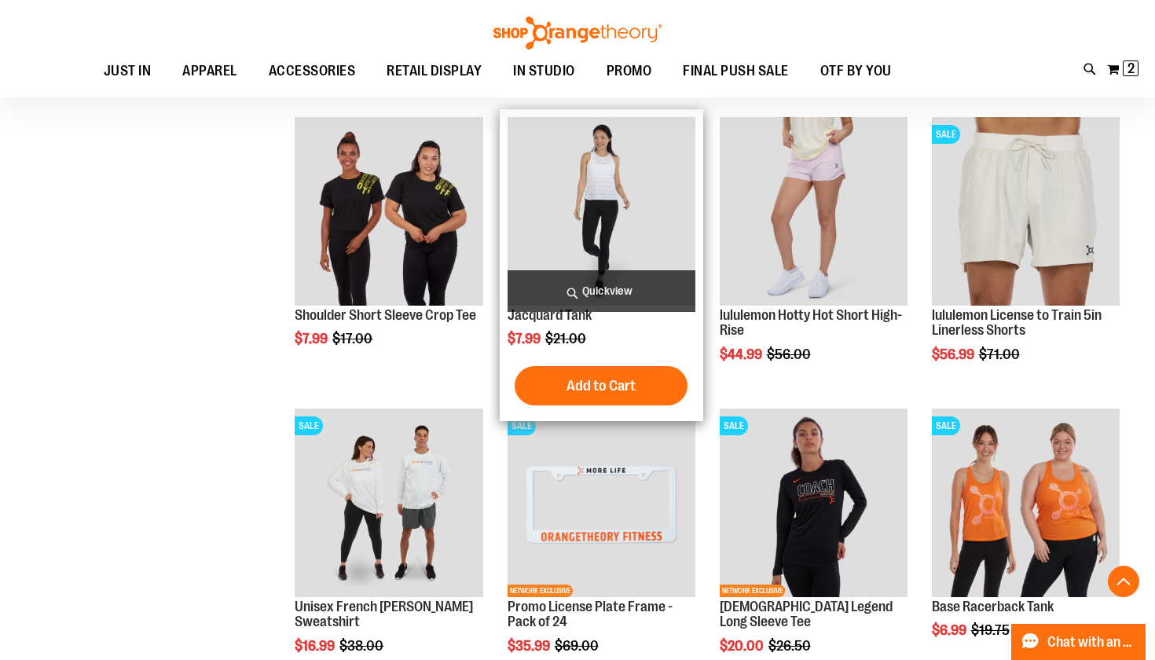
scroll to position [617, 0]
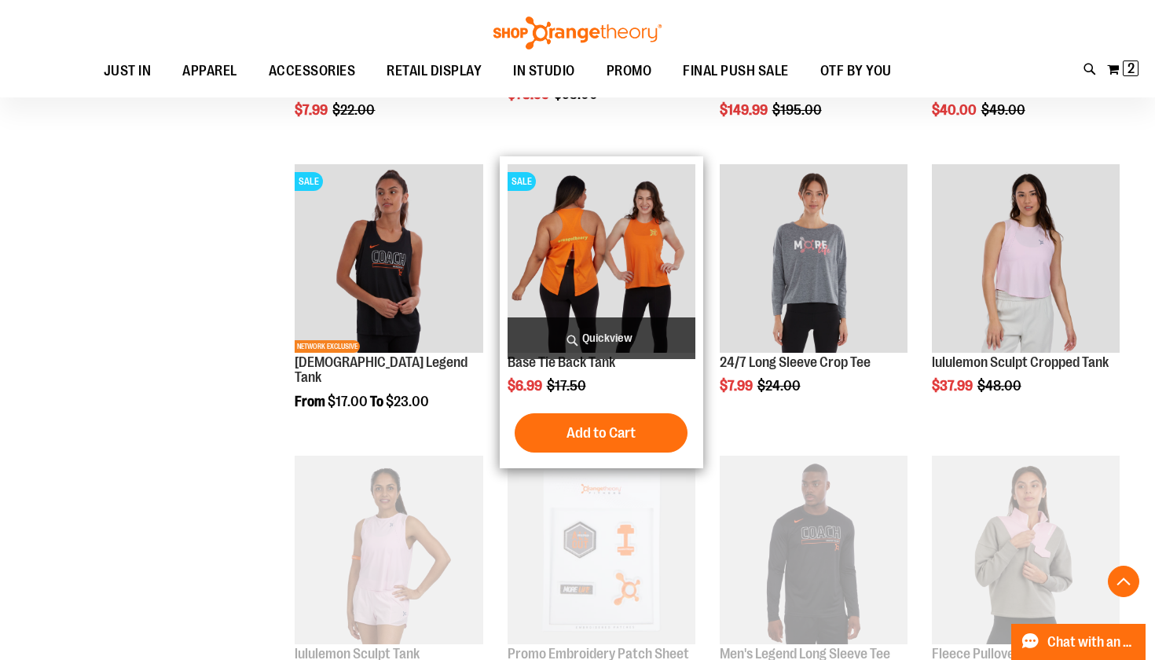
scroll to position [1440, 0]
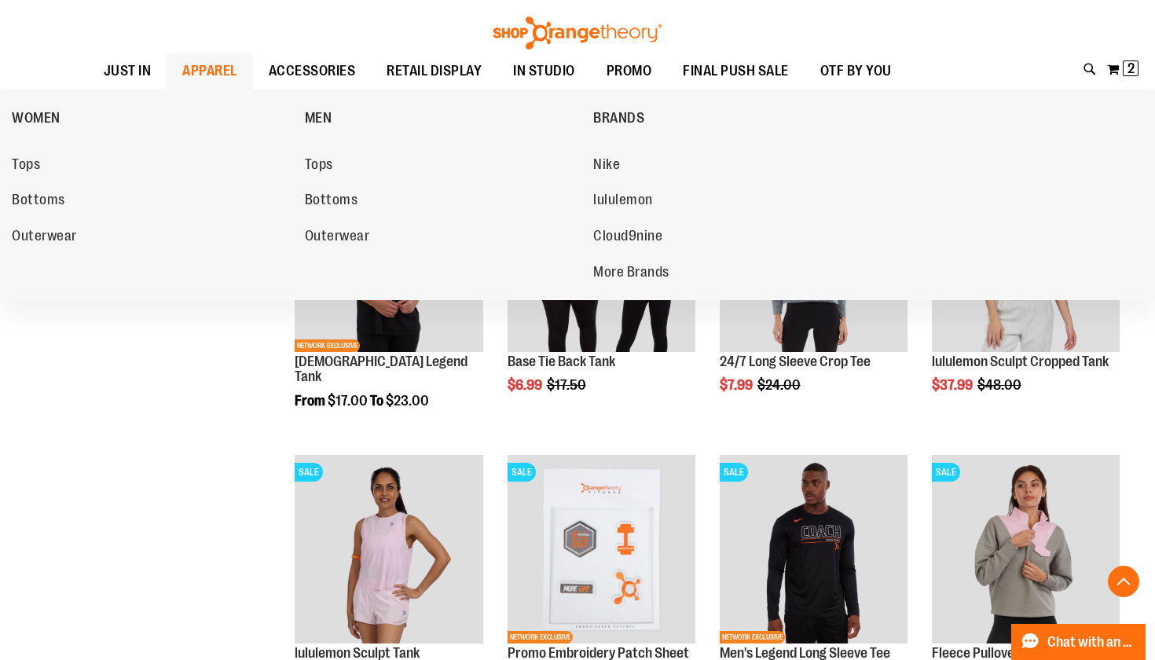
click at [211, 71] on span "APPAREL" at bounding box center [209, 70] width 55 height 35
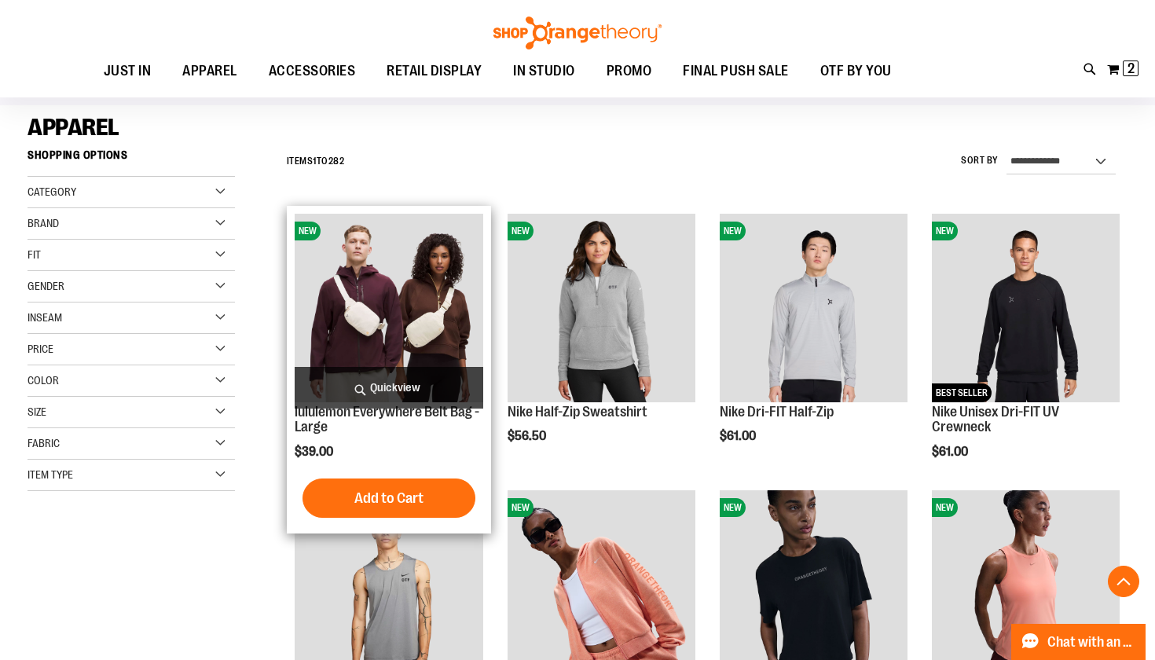
scroll to position [487, 0]
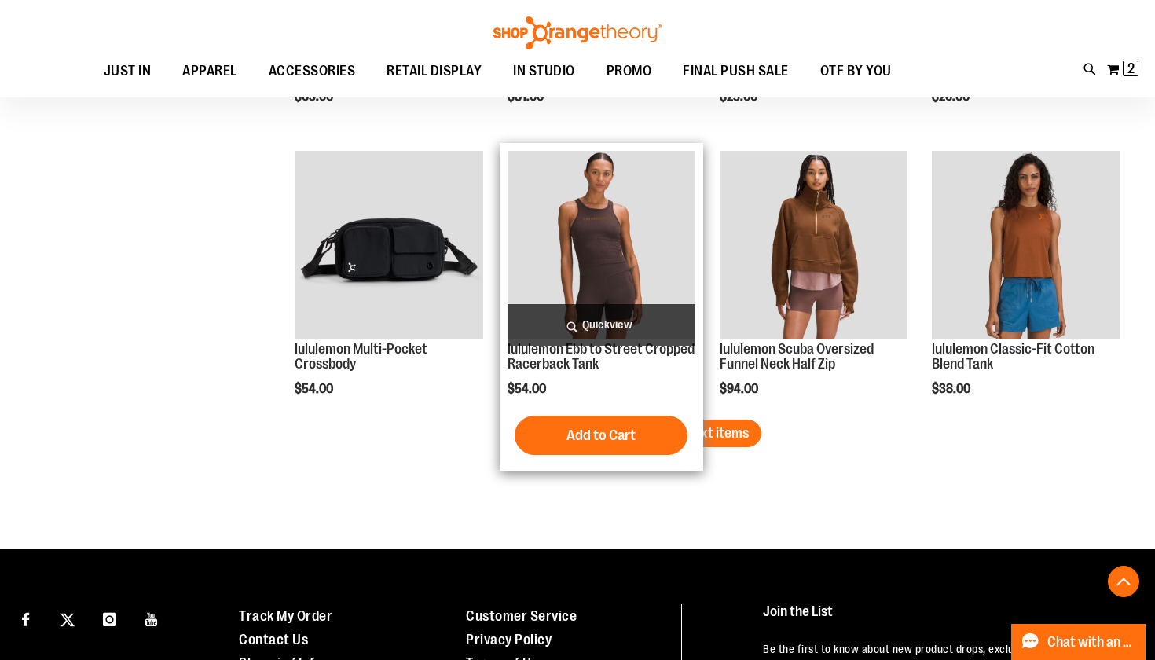
scroll to position [2373, 0]
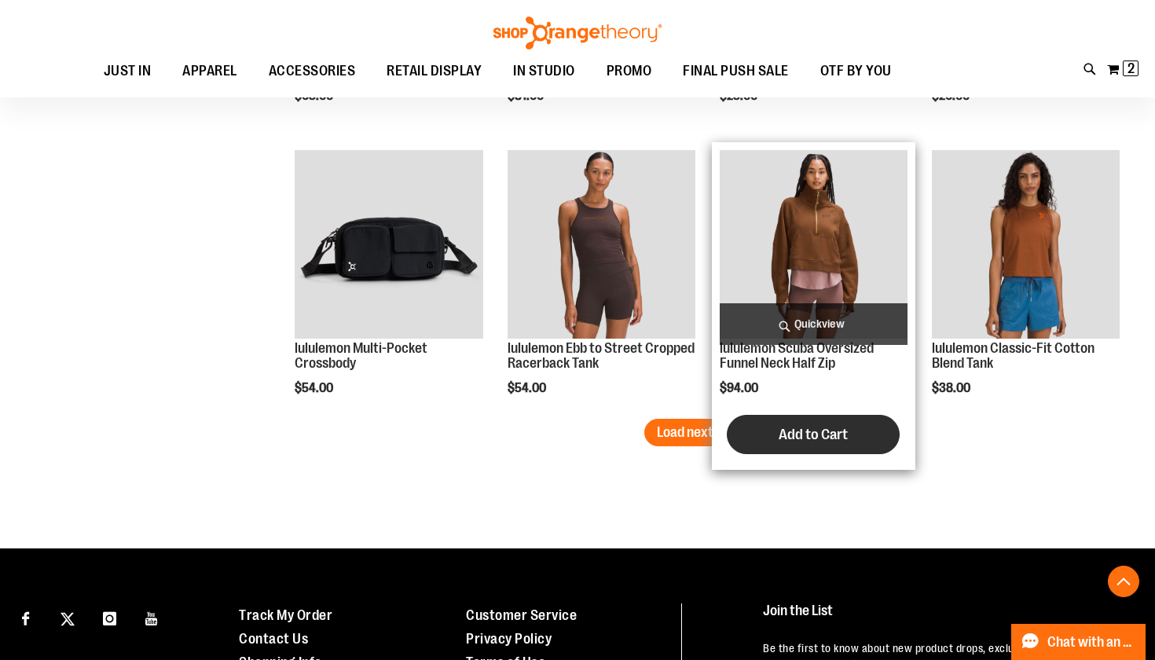
click at [741, 416] on button "Add to Cart" at bounding box center [813, 434] width 173 height 39
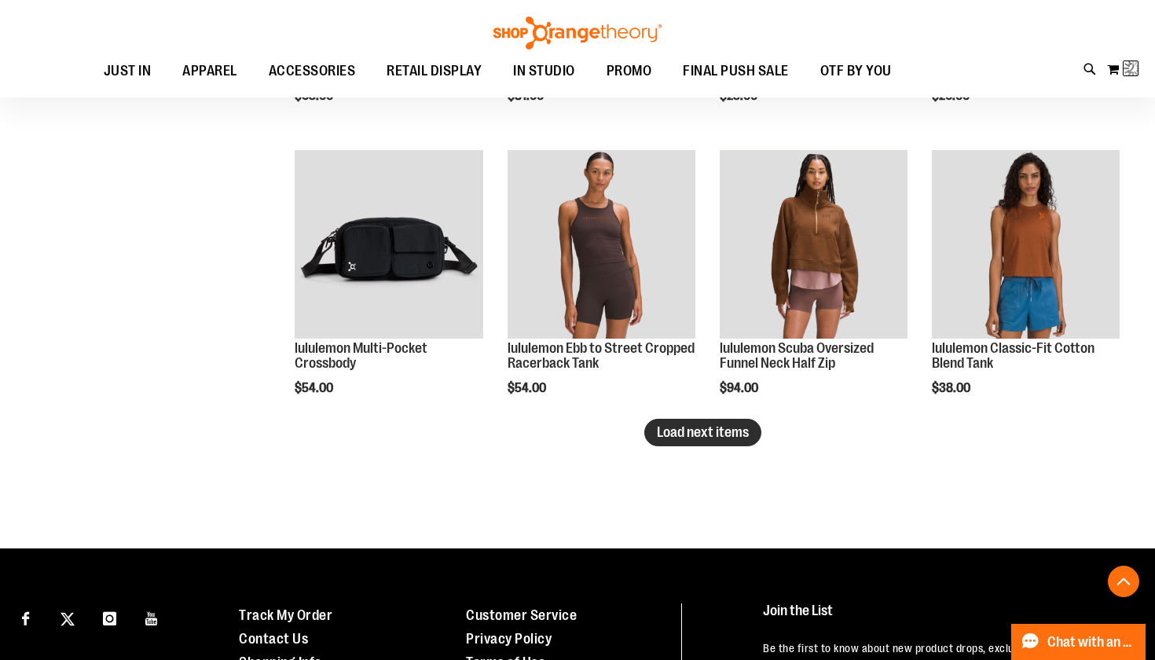
click at [744, 430] on span "Load next items" at bounding box center [703, 432] width 92 height 16
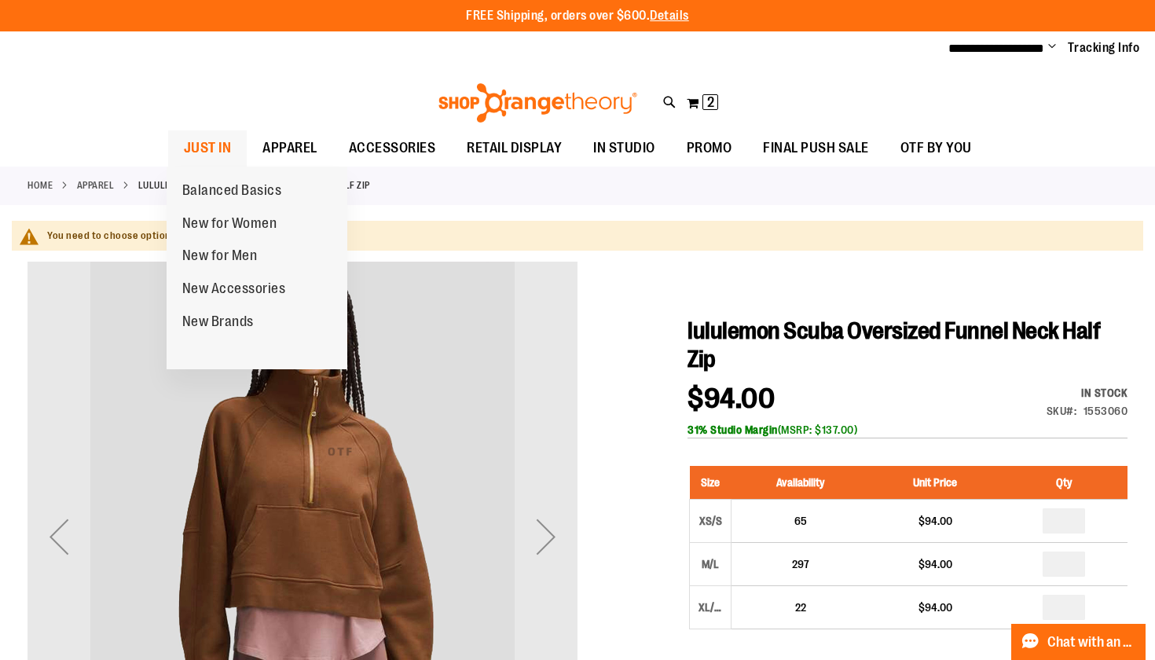
click at [214, 148] on span "JUST IN" at bounding box center [208, 147] width 48 height 35
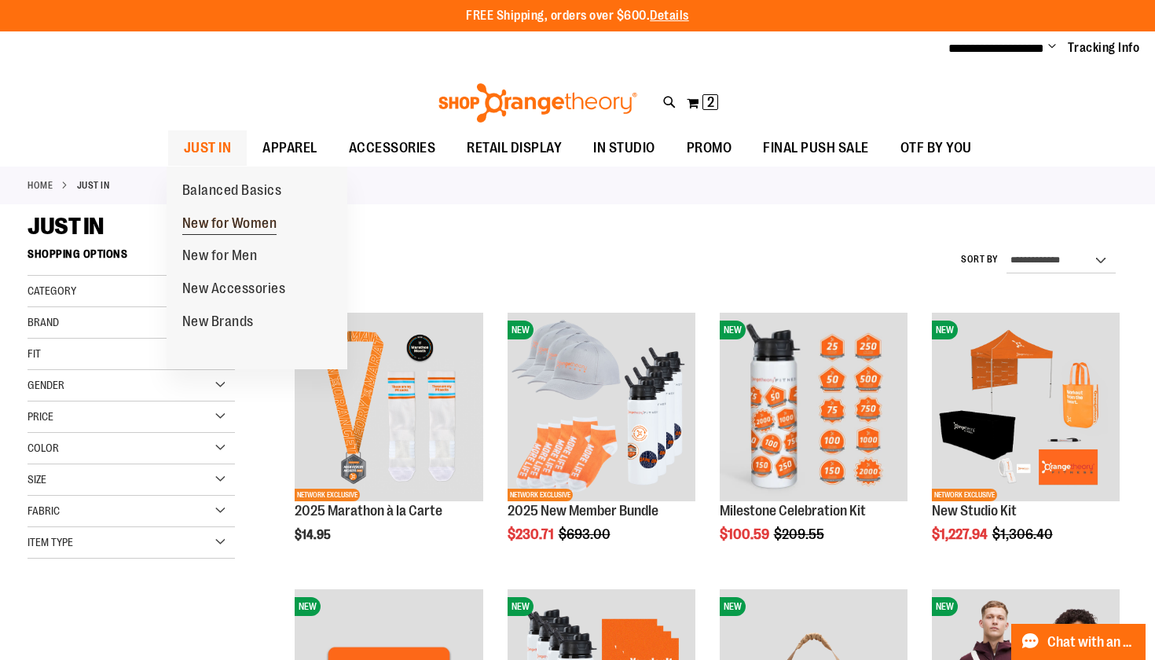
click at [221, 211] on link "New for Women" at bounding box center [230, 223] width 126 height 33
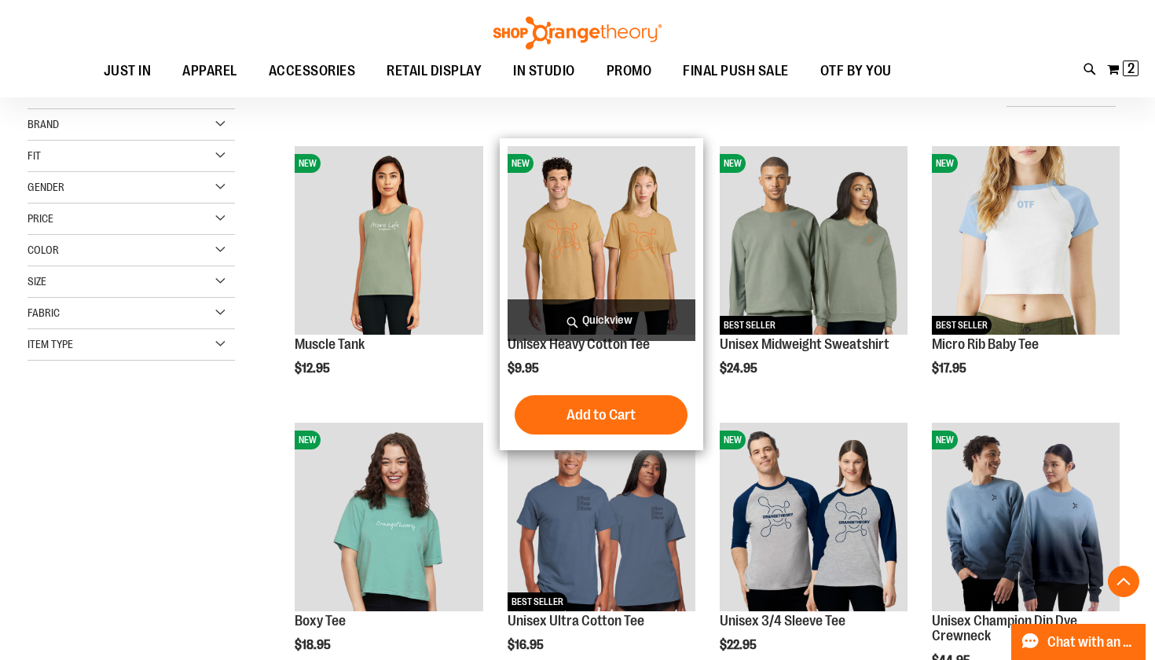
scroll to position [621, 0]
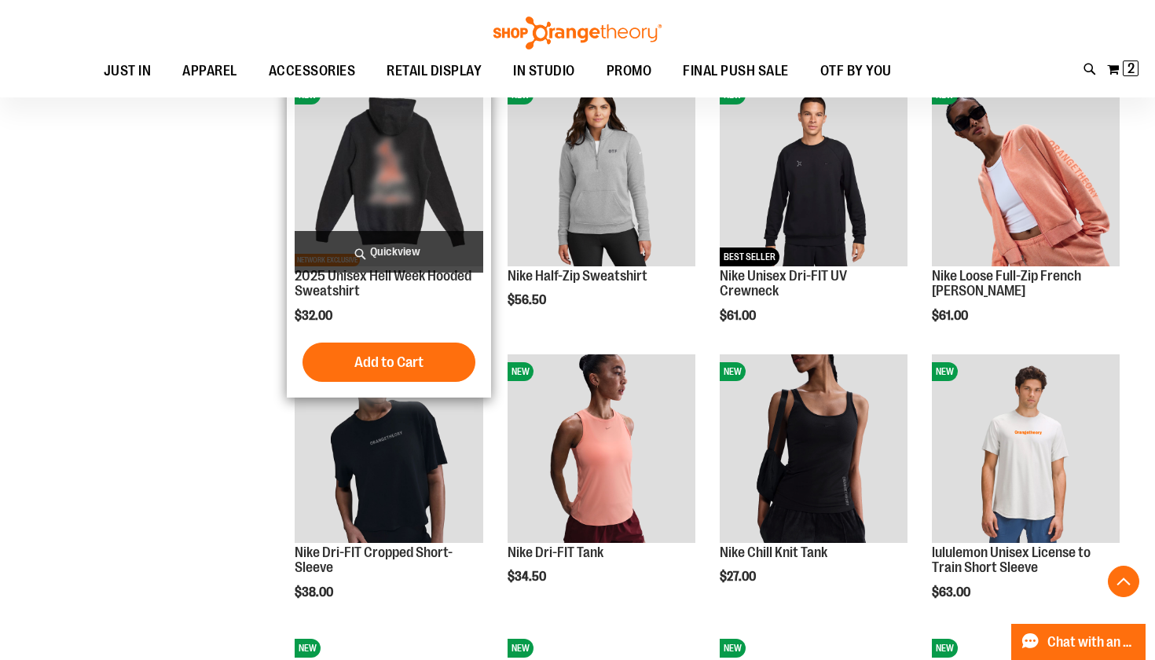
click at [378, 173] on img "product" at bounding box center [389, 172] width 188 height 188
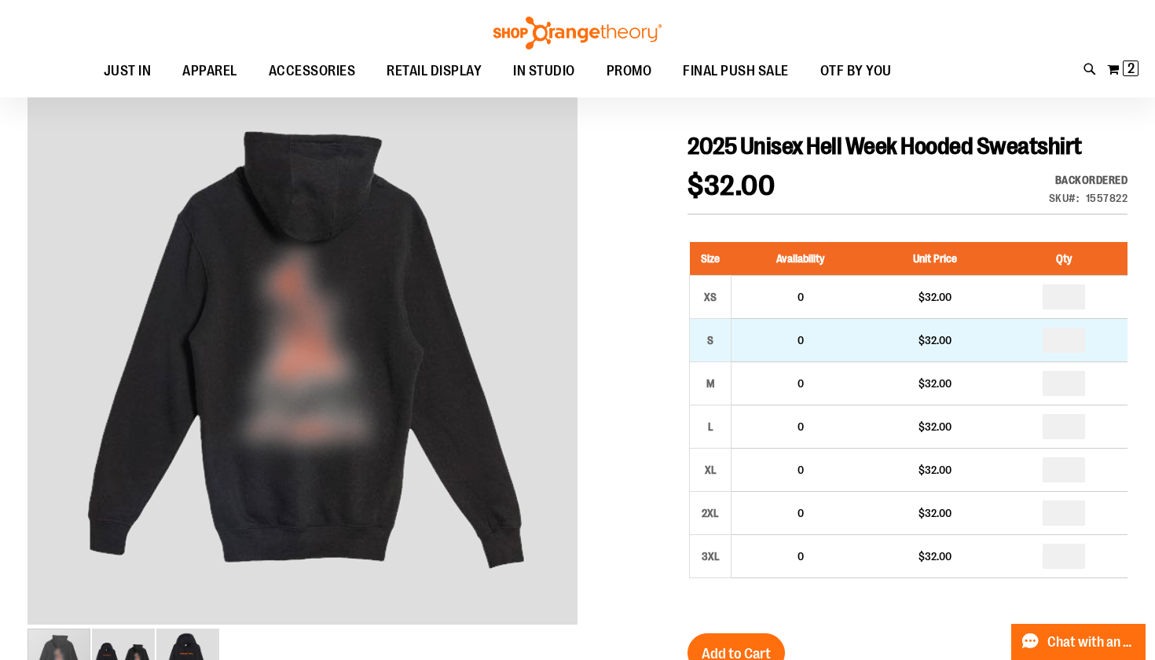
scroll to position [145, 0]
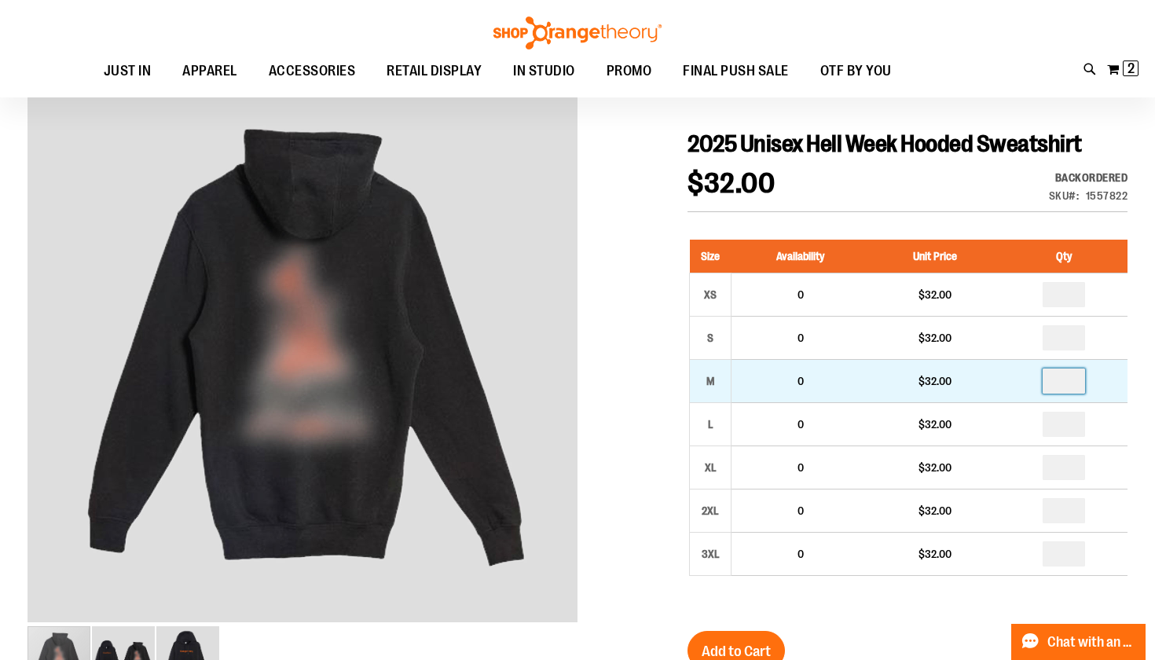
drag, startPoint x: 1076, startPoint y: 380, endPoint x: 1022, endPoint y: 380, distance: 54.2
click at [1029, 380] on td at bounding box center [1063, 381] width 127 height 43
type input "*"
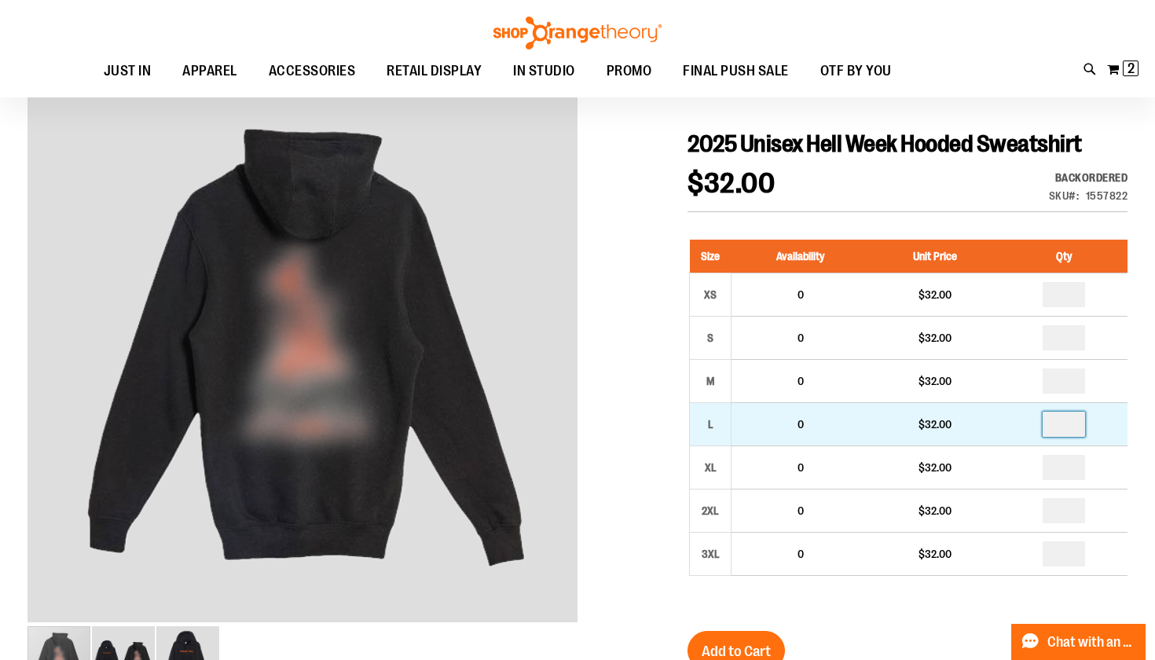
drag, startPoint x: 1084, startPoint y: 426, endPoint x: 1024, endPoint y: 426, distance: 59.7
type input "*"
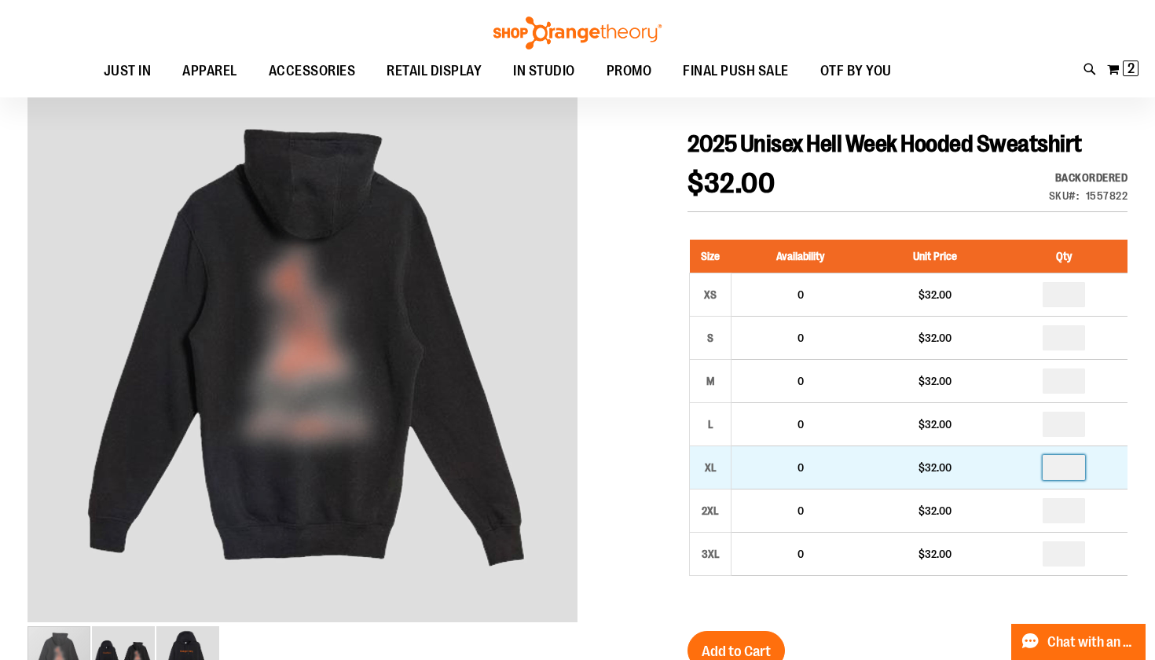
drag, startPoint x: 1090, startPoint y: 462, endPoint x: 1007, endPoint y: 457, distance: 83.4
drag, startPoint x: 1067, startPoint y: 468, endPoint x: 1034, endPoint y: 468, distance: 33.0
click at [1039, 468] on td "*" at bounding box center [1063, 467] width 127 height 43
type input "*"
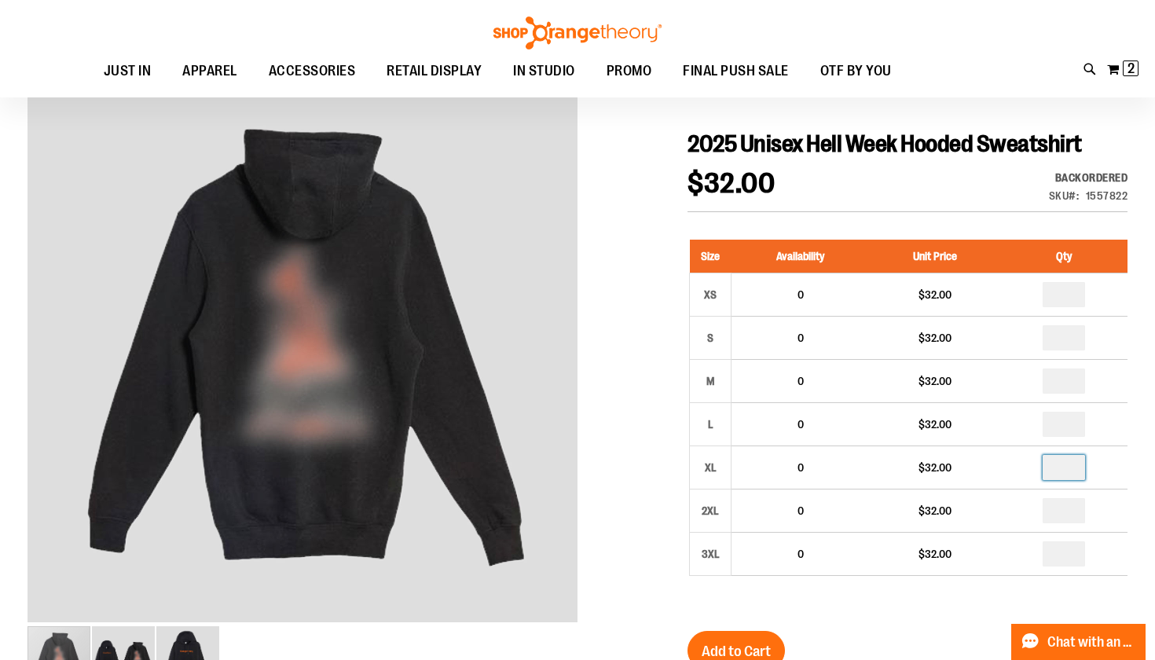
type input "*"
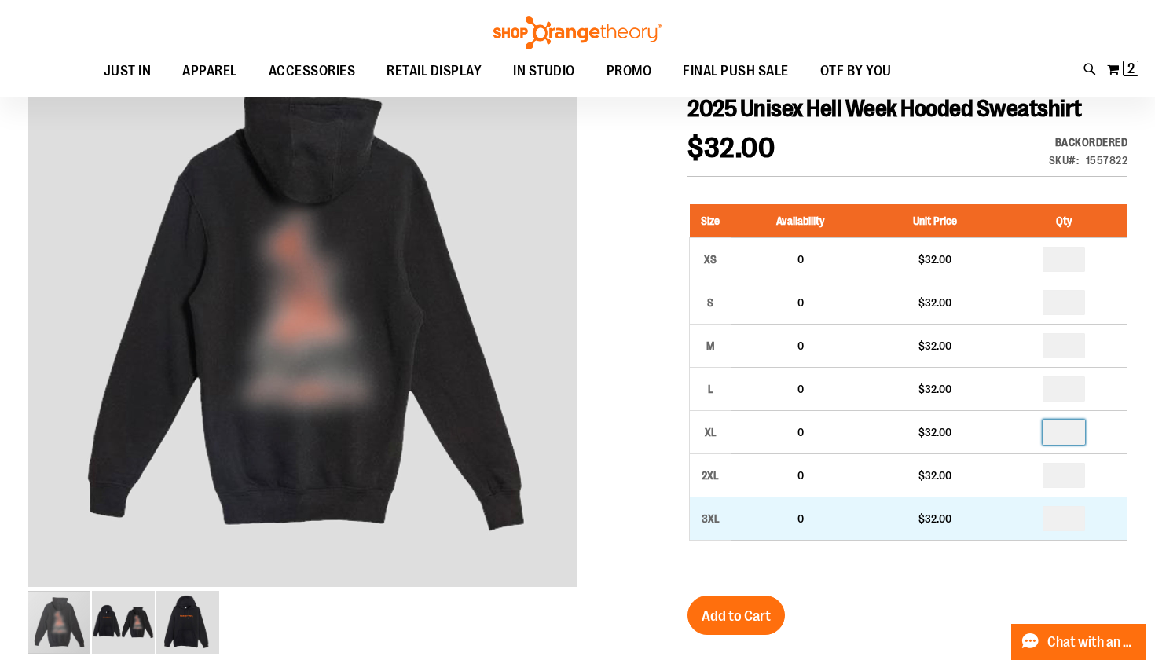
scroll to position [185, 0]
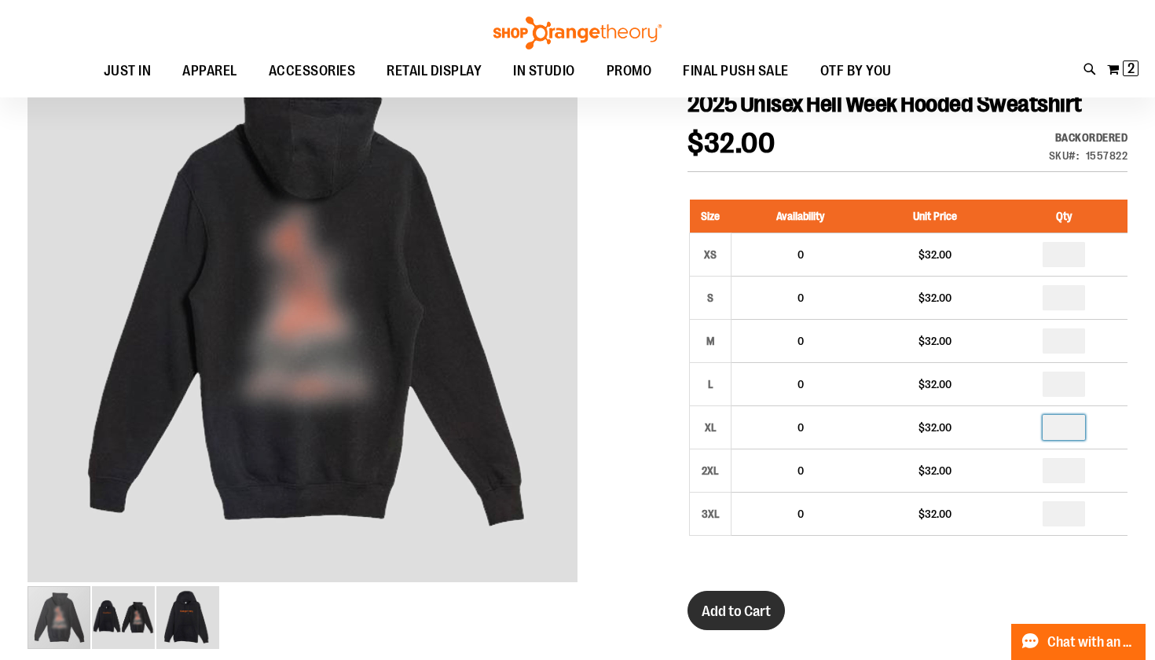
click at [724, 607] on span "Add to Cart" at bounding box center [736, 611] width 69 height 17
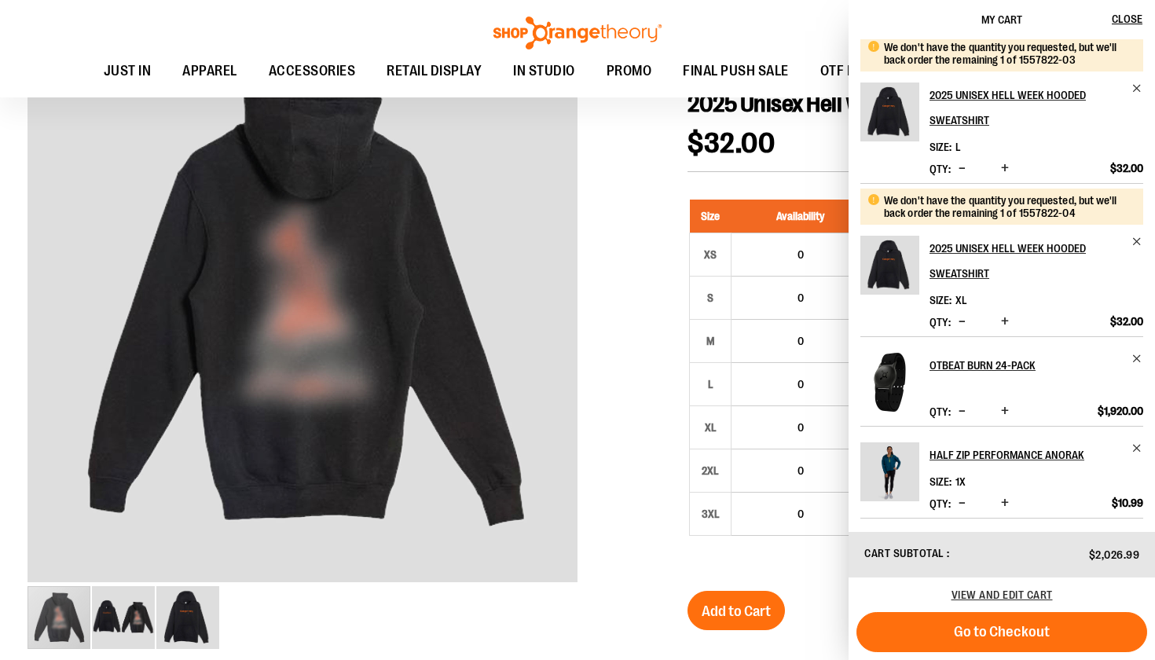
scroll to position [158, 0]
click at [660, 376] on div at bounding box center [577, 632] width 1100 height 1194
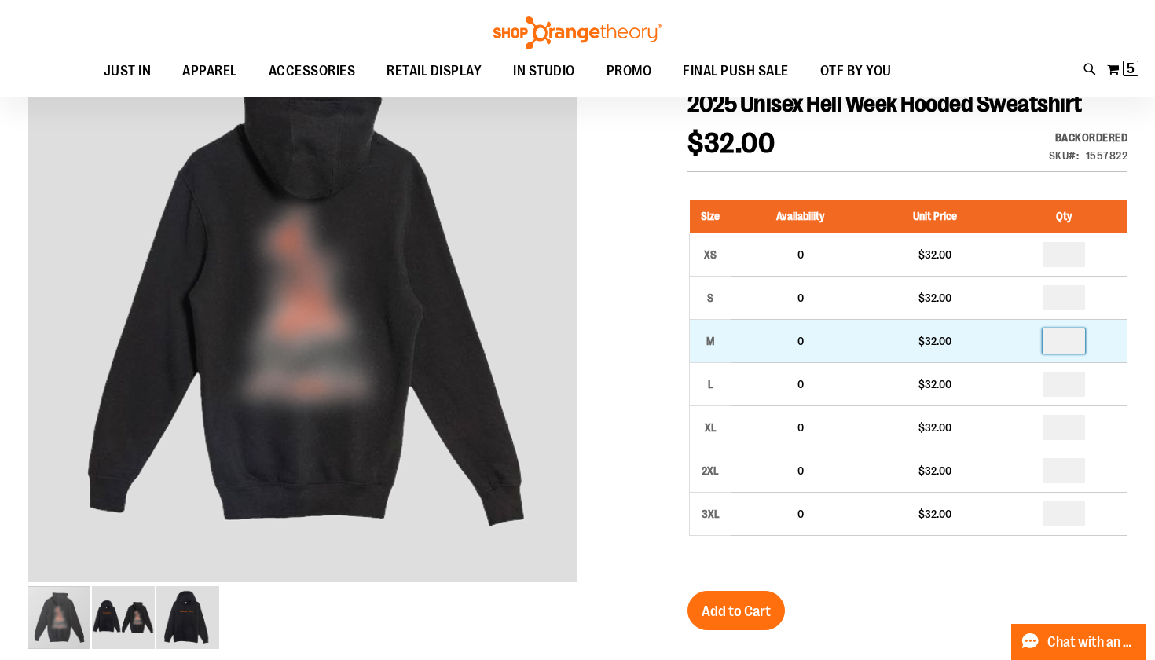
drag, startPoint x: 1078, startPoint y: 339, endPoint x: 1009, endPoint y: 339, distance: 68.3
click at [1018, 339] on td "*" at bounding box center [1063, 341] width 127 height 43
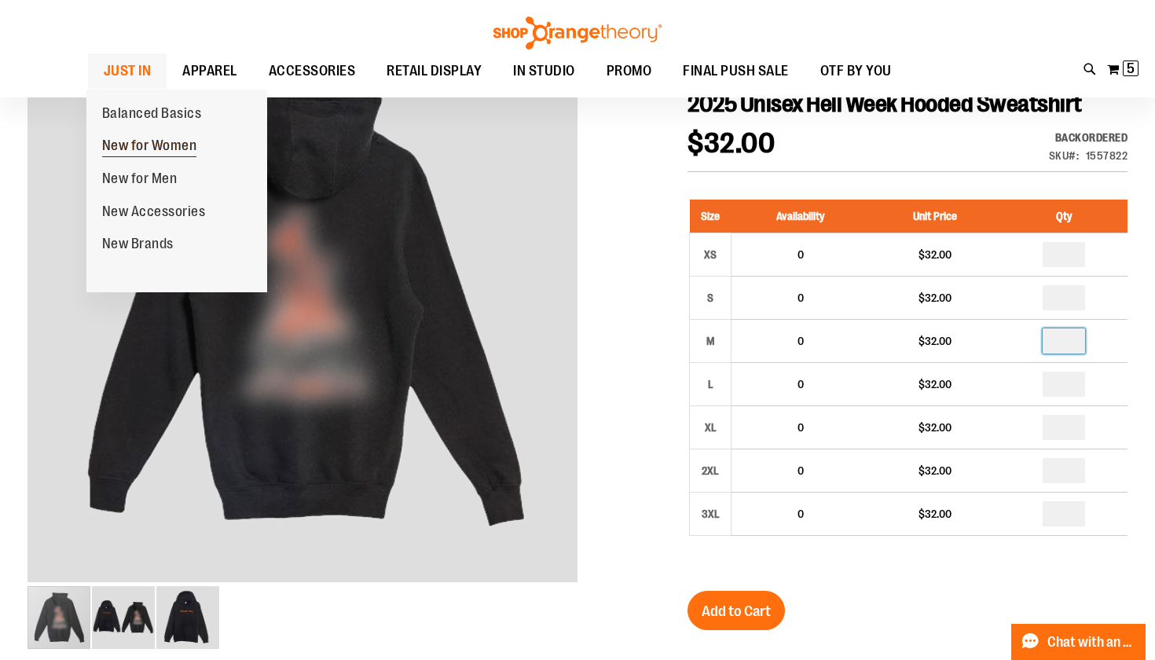
click at [135, 147] on span "New for Women" at bounding box center [149, 147] width 95 height 20
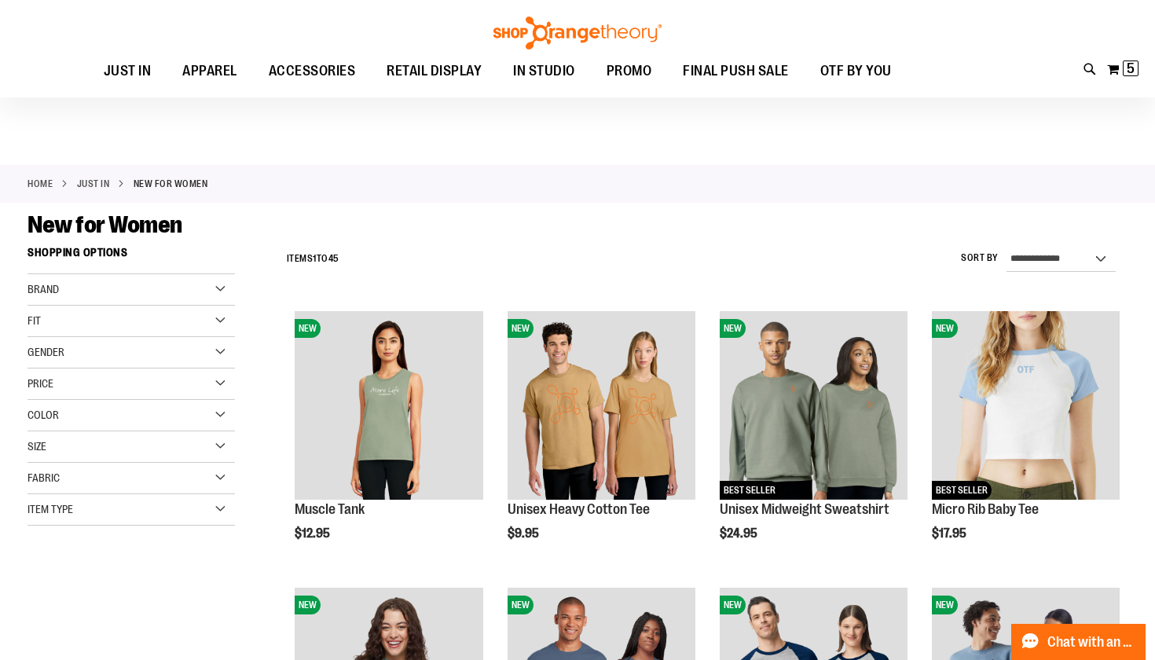
scroll to position [219, 0]
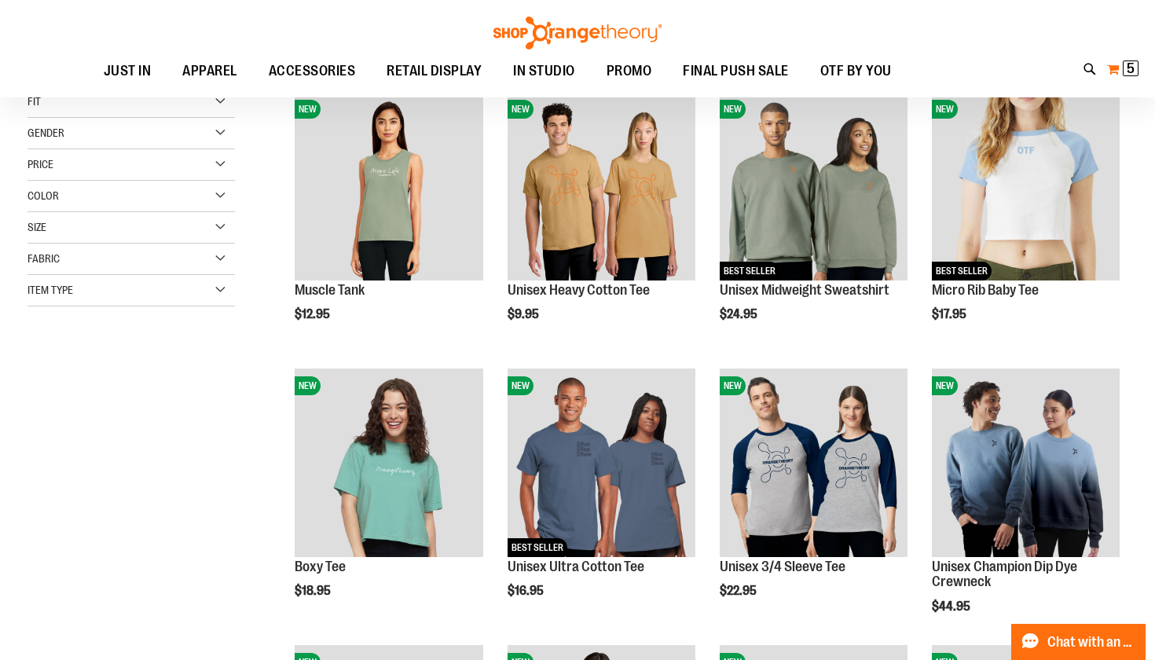
click at [1133, 72] on span "5" at bounding box center [1131, 68] width 8 height 16
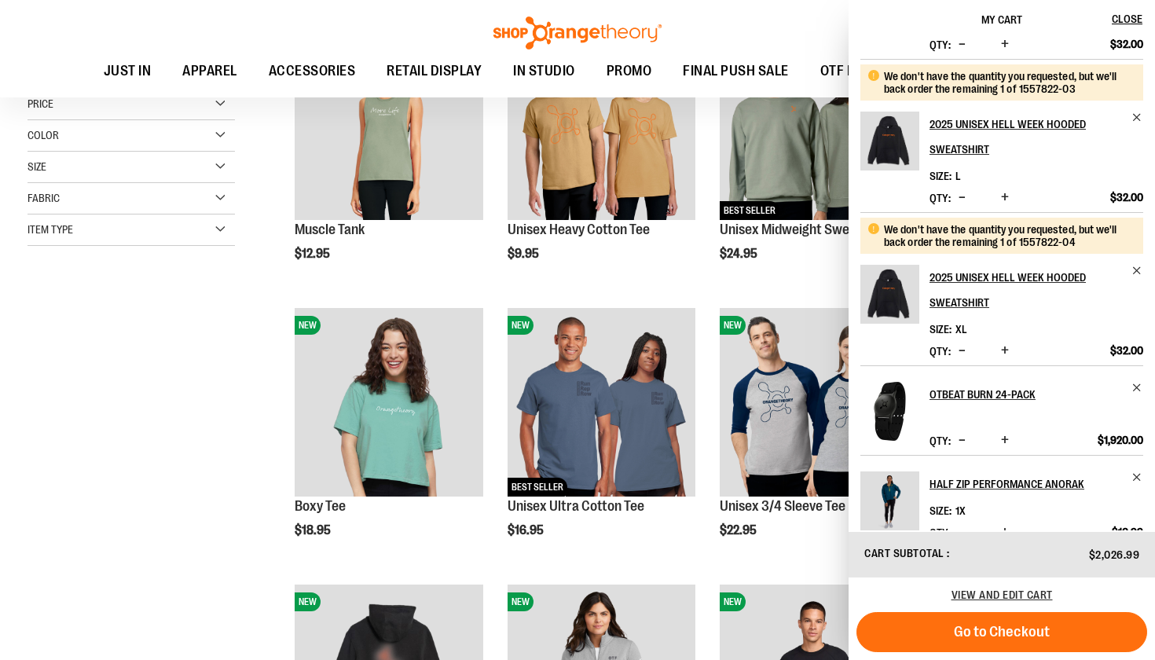
scroll to position [130, 0]
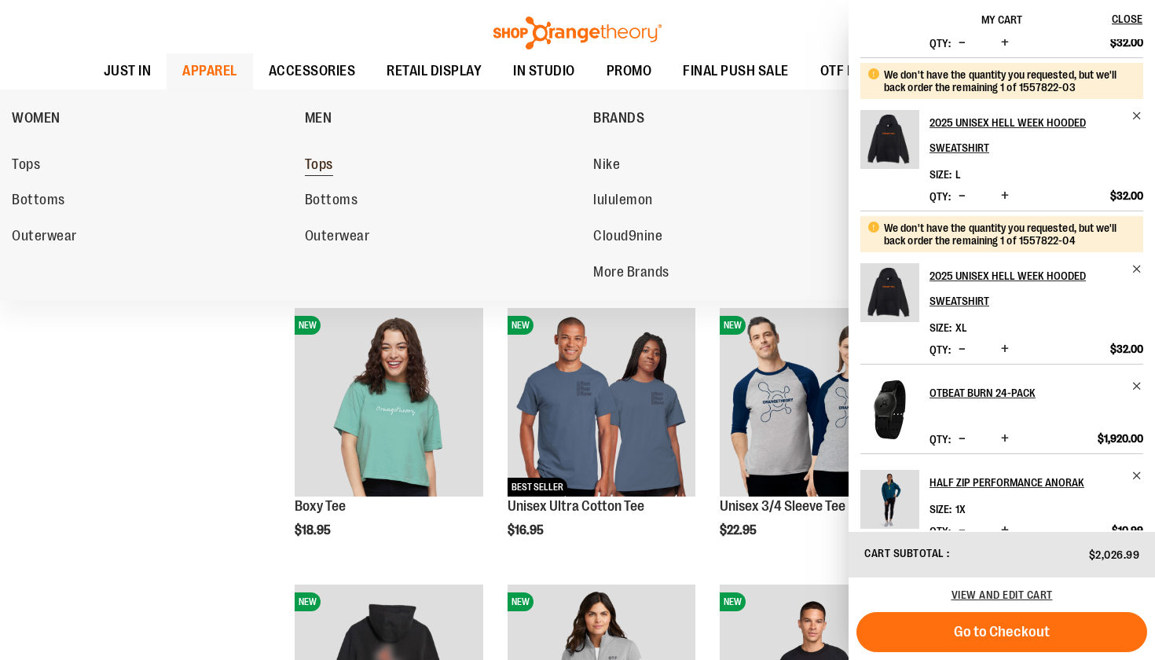
click at [319, 170] on span "Tops" at bounding box center [319, 166] width 28 height 20
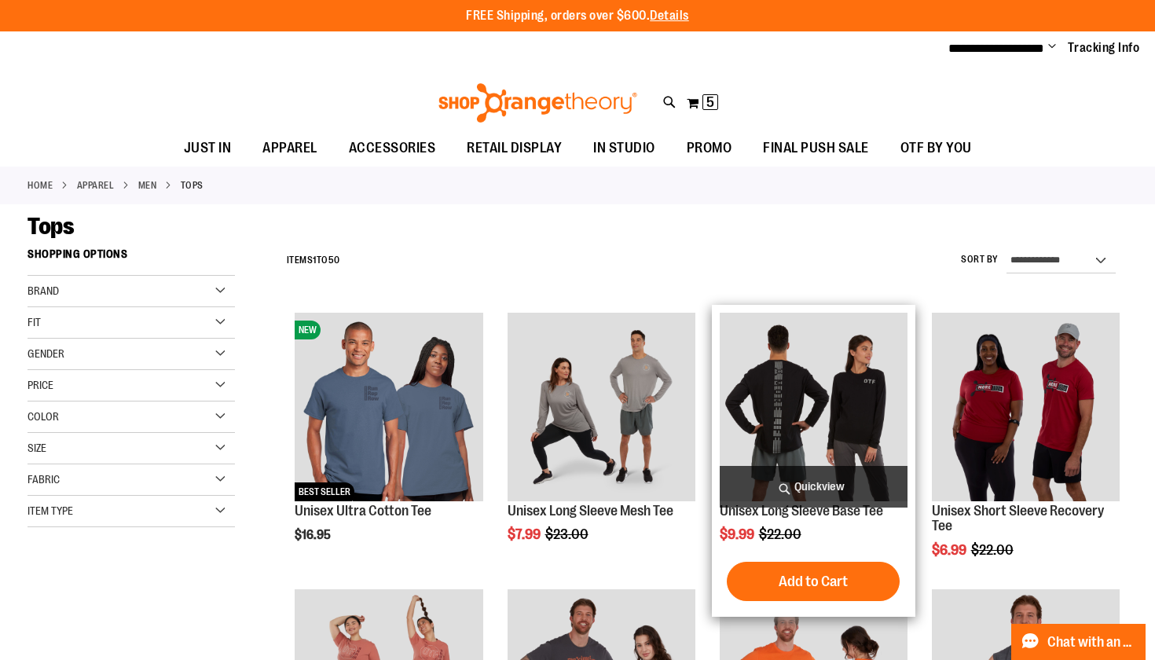
click at [820, 398] on img "product" at bounding box center [814, 407] width 188 height 188
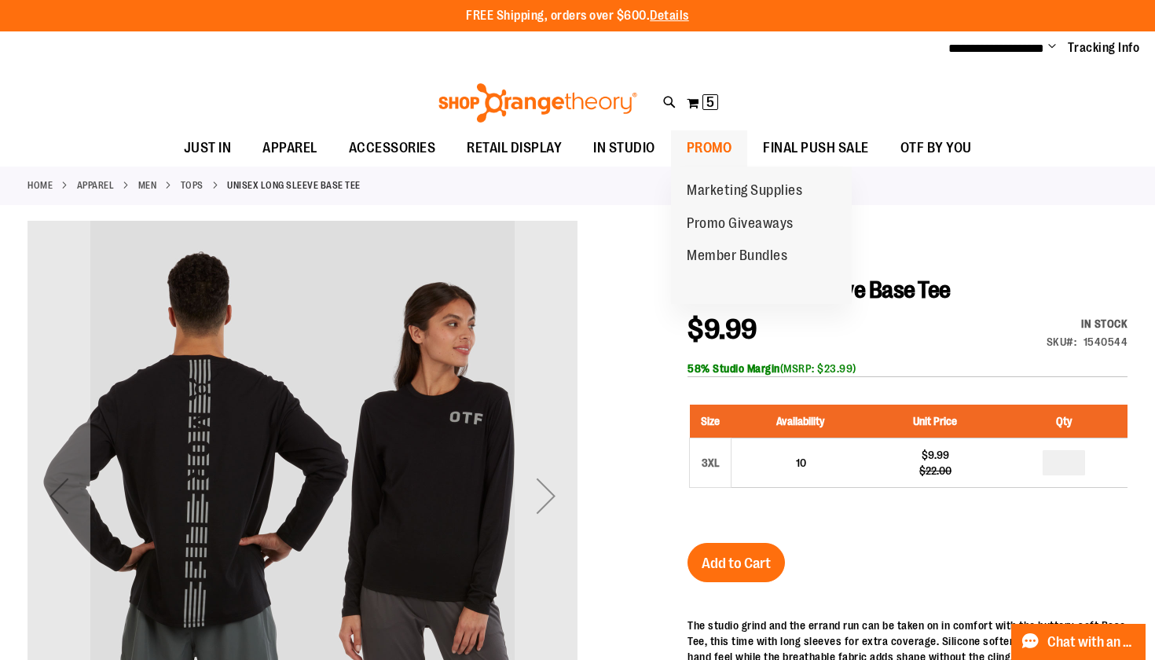
click at [691, 146] on span "PROMO" at bounding box center [710, 147] width 46 height 35
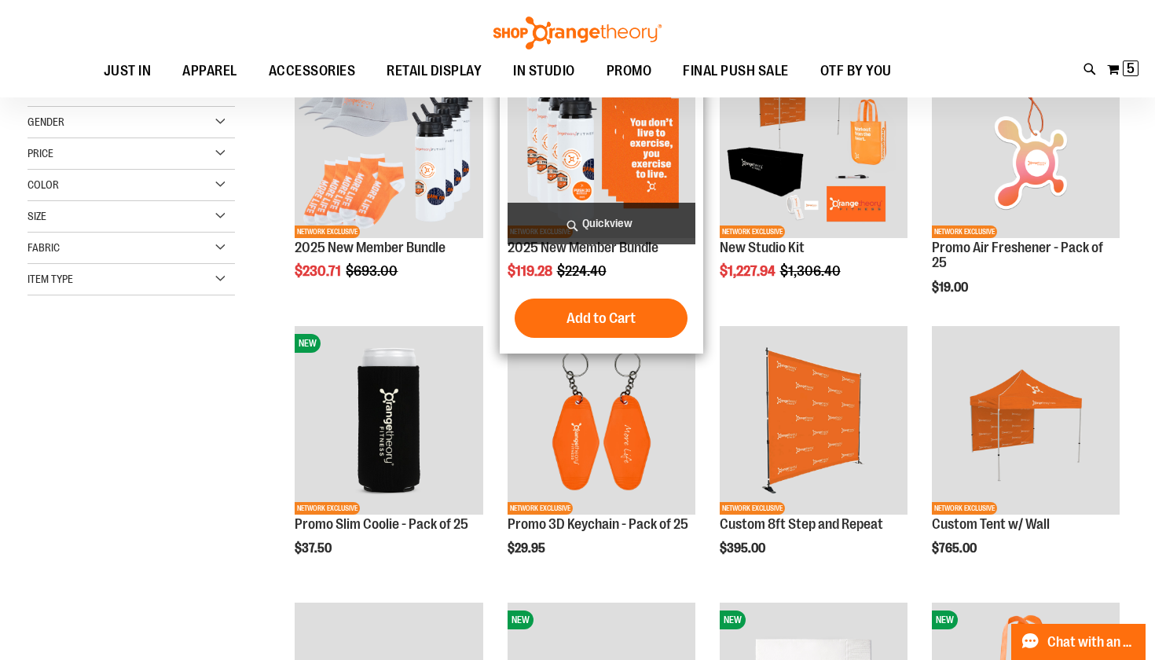
scroll to position [339, 0]
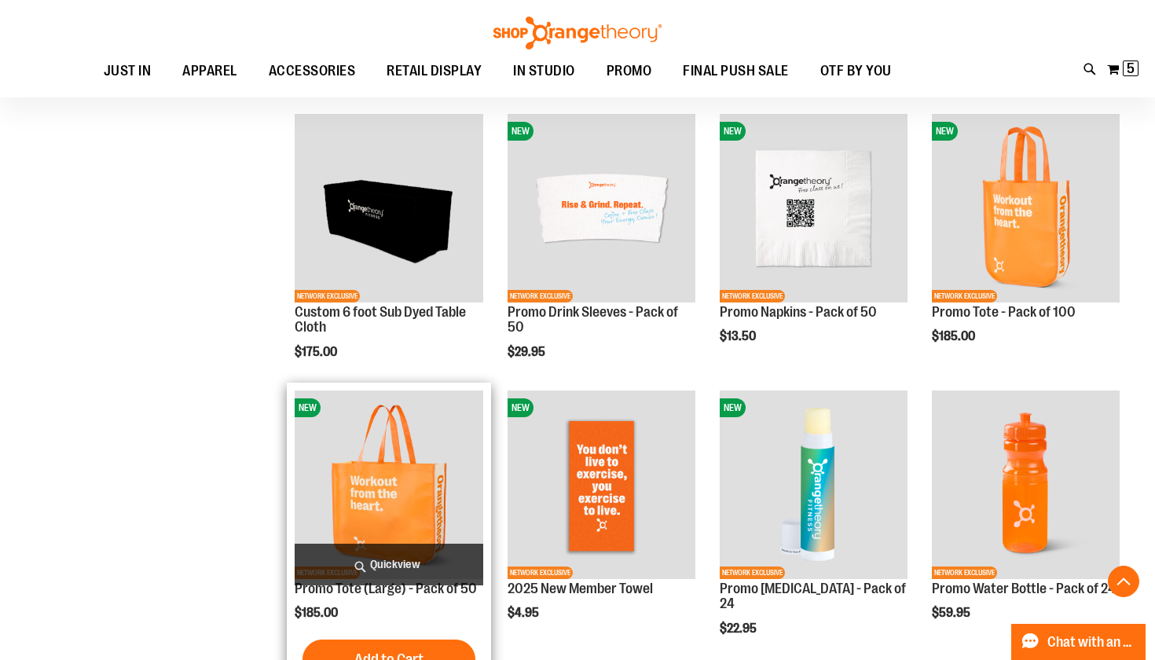
scroll to position [724, 0]
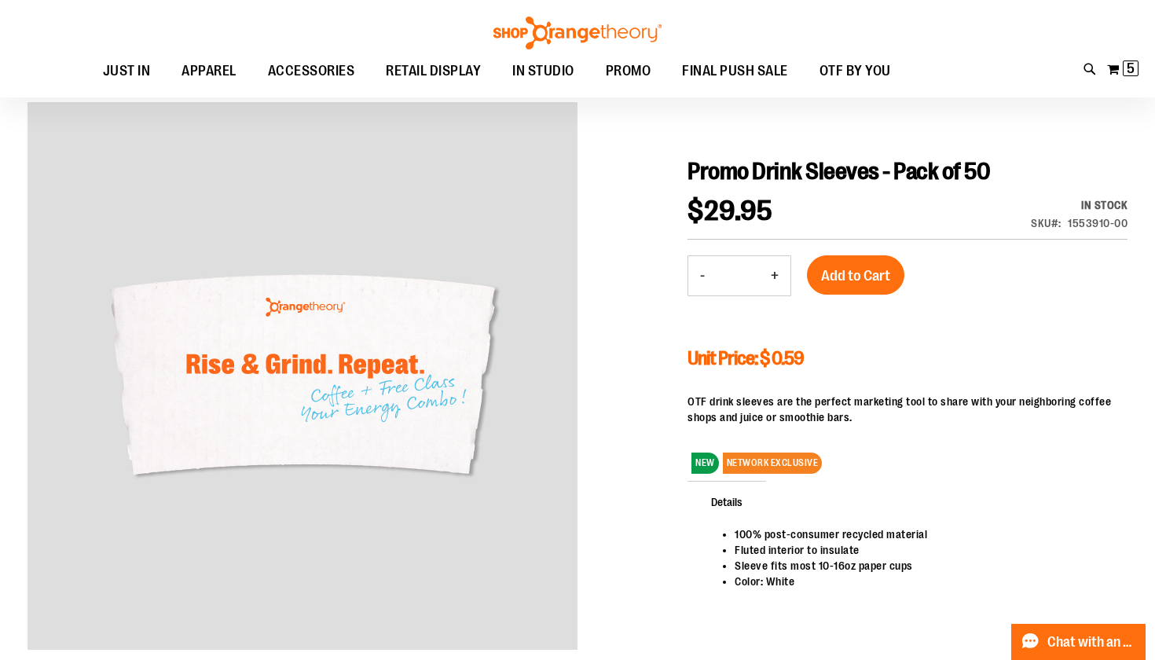
scroll to position [122, 0]
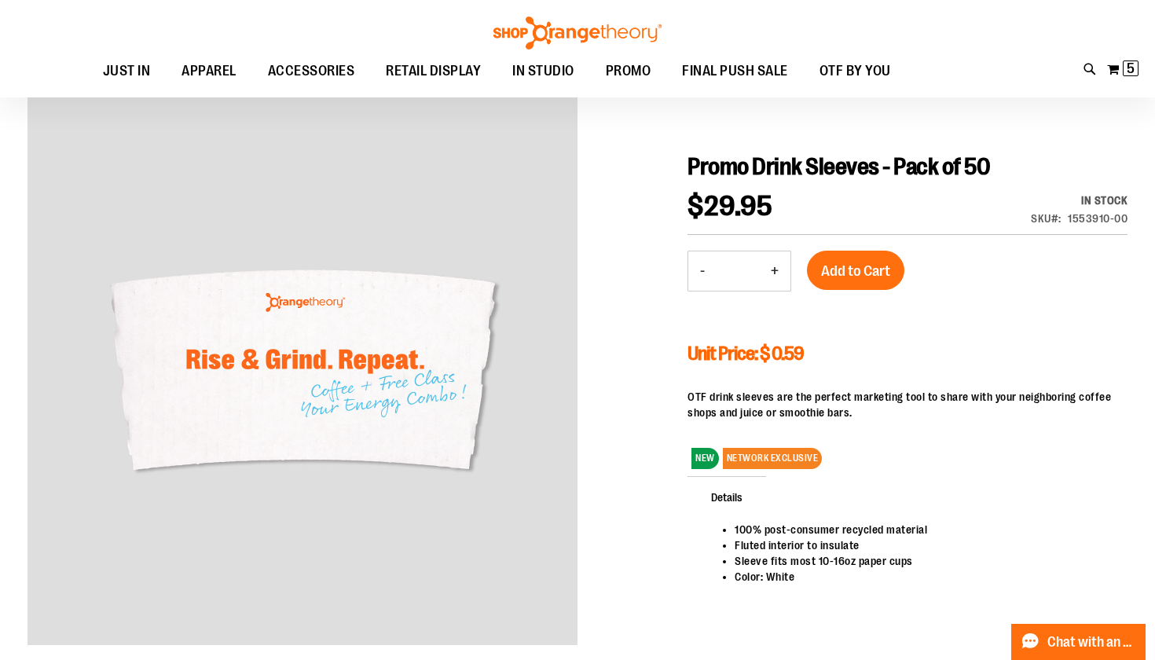
click at [677, 581] on div at bounding box center [577, 382] width 1100 height 570
click at [639, 322] on div at bounding box center [577, 382] width 1100 height 570
click at [638, 399] on div at bounding box center [577, 382] width 1100 height 570
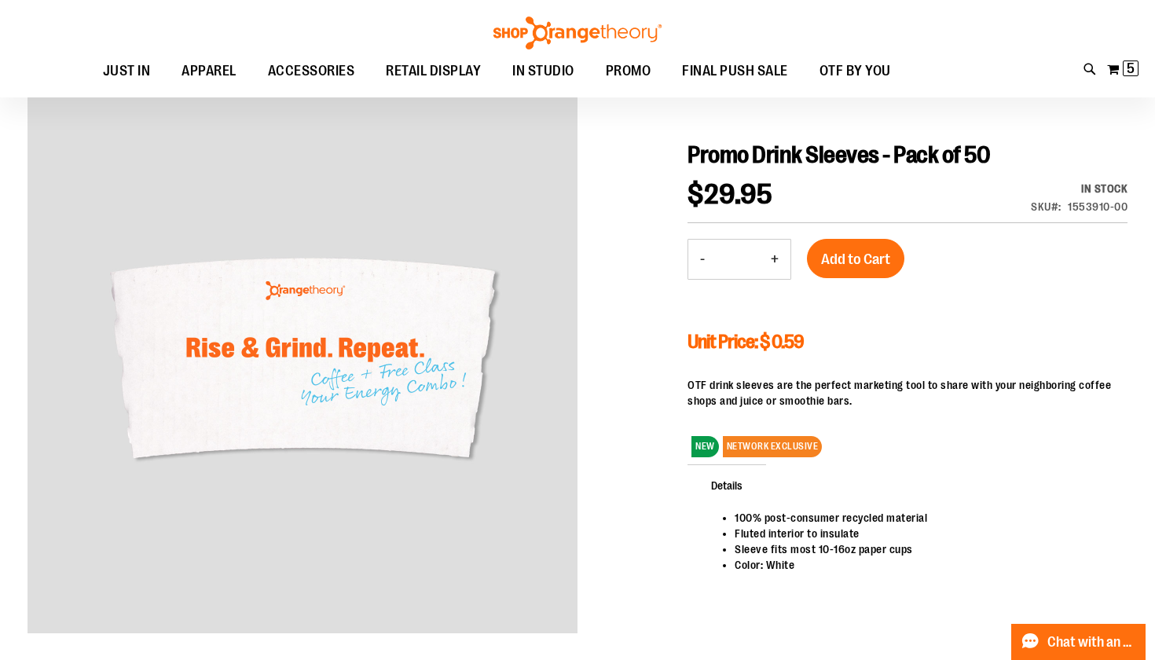
click at [621, 374] on div at bounding box center [577, 371] width 1100 height 570
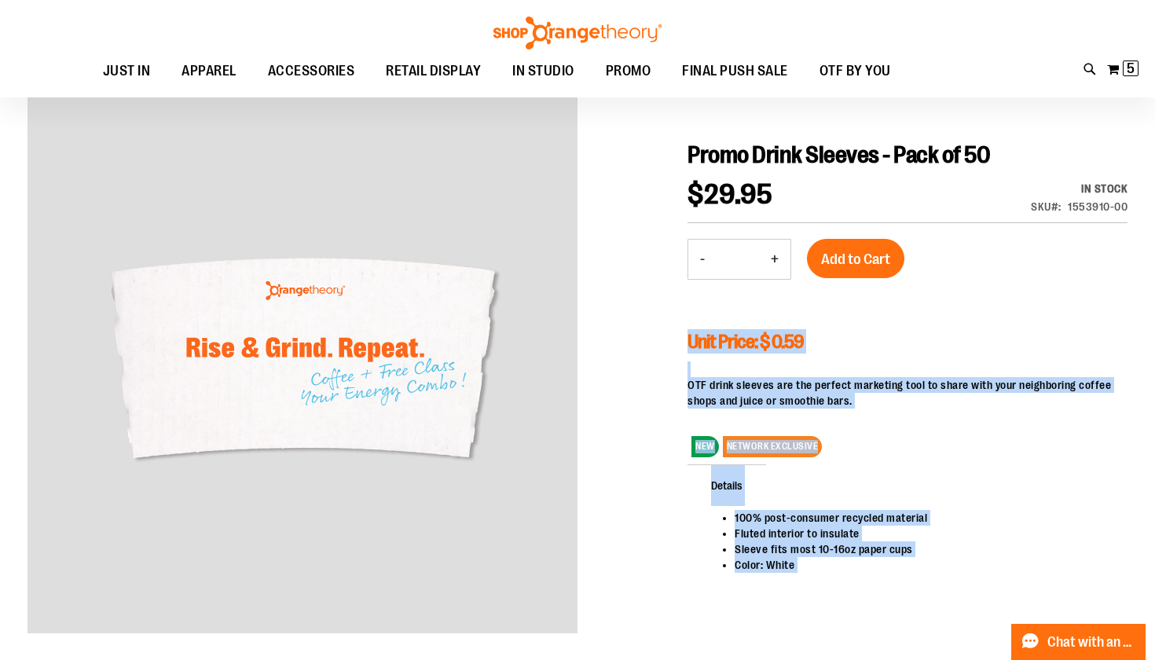
drag, startPoint x: 691, startPoint y: 336, endPoint x: 441, endPoint y: 317, distance: 251.4
click at [442, 319] on div "Promo Drink Sleeves - Pack of 50 $29.95 In stock SKU 1553910-00 - Qty * + Add t…" at bounding box center [577, 625] width 1100 height 1079
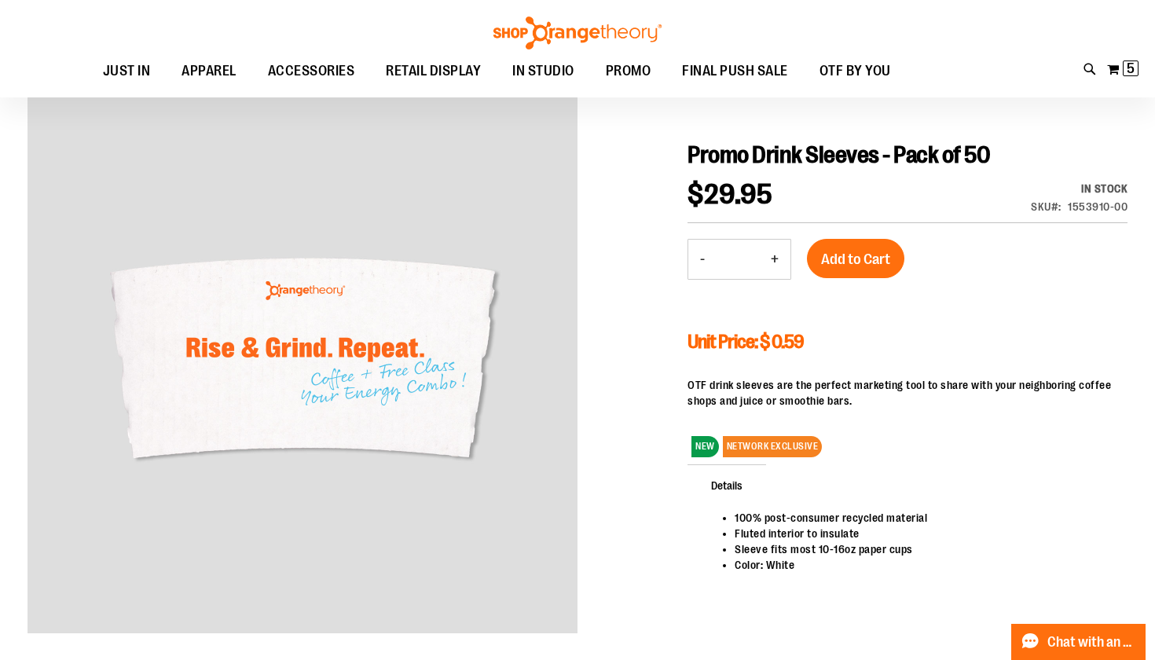
click at [603, 291] on div at bounding box center [577, 371] width 1100 height 570
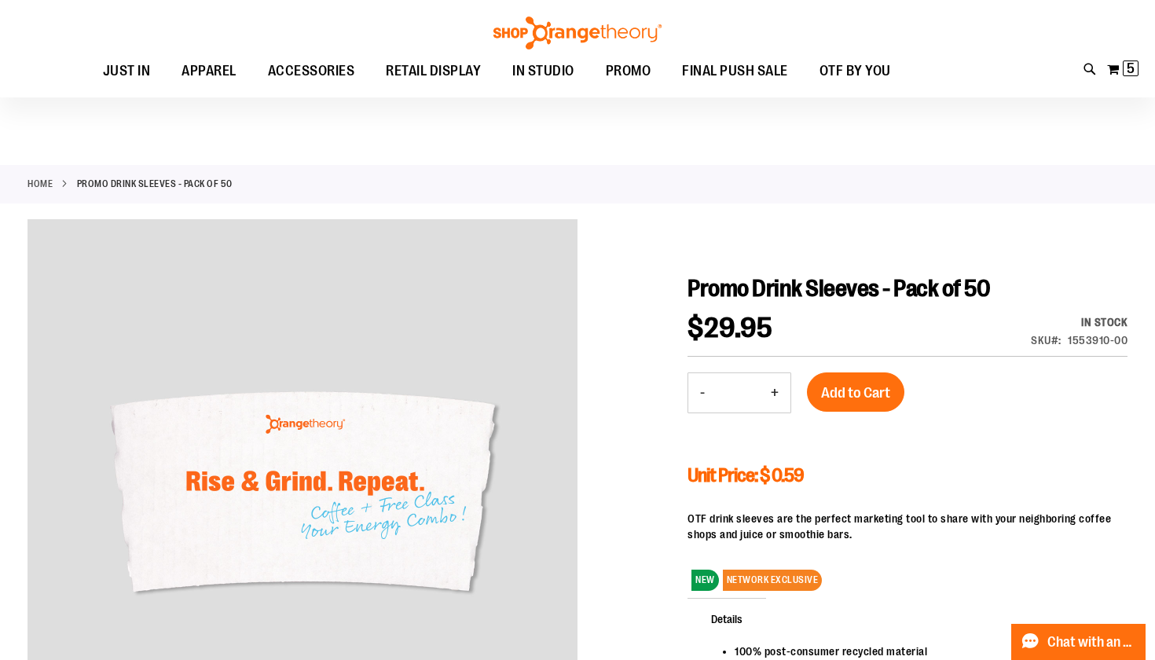
scroll to position [0, 0]
